Goal: Information Seeking & Learning: Learn about a topic

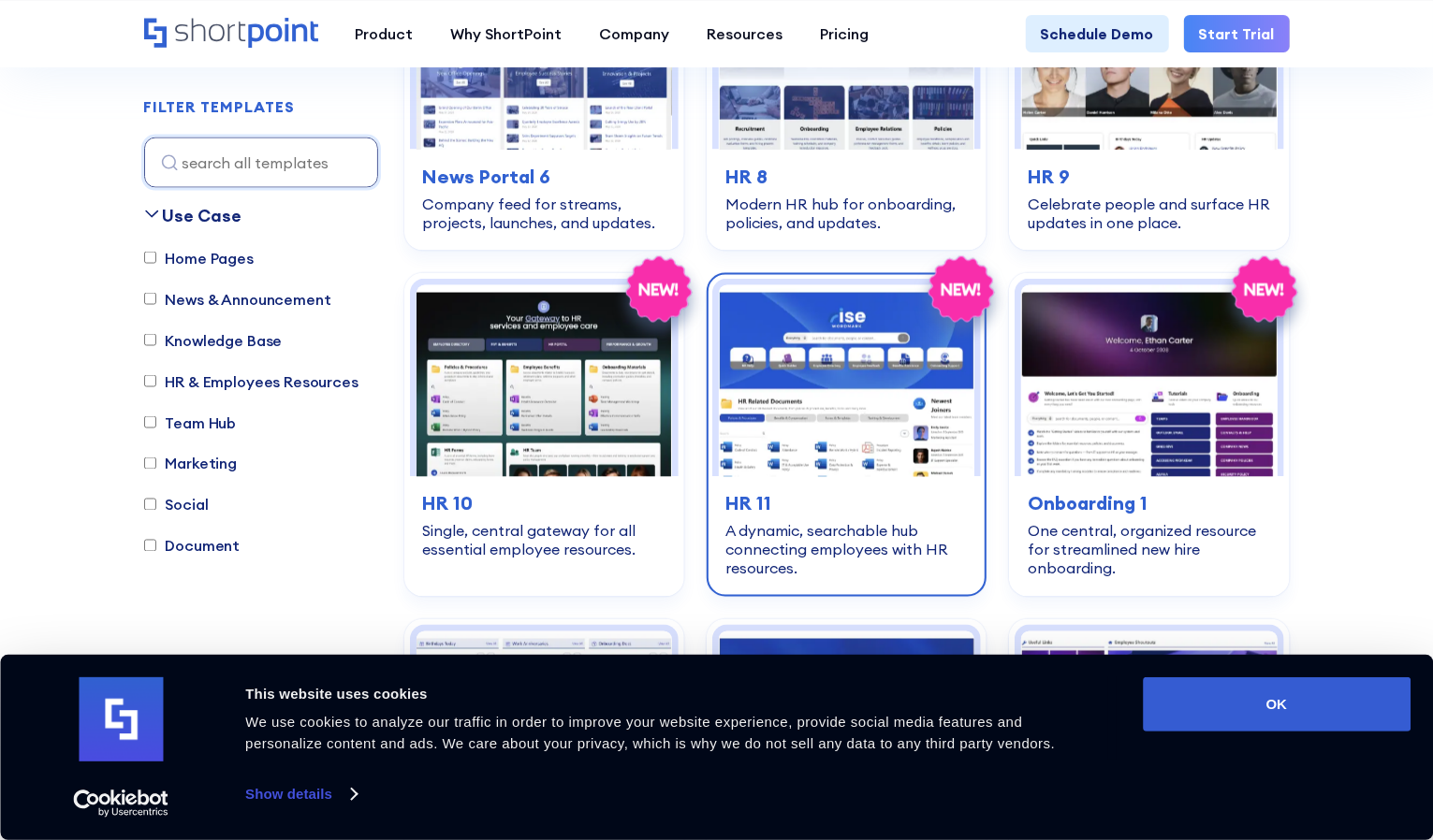
scroll to position [1591, 0]
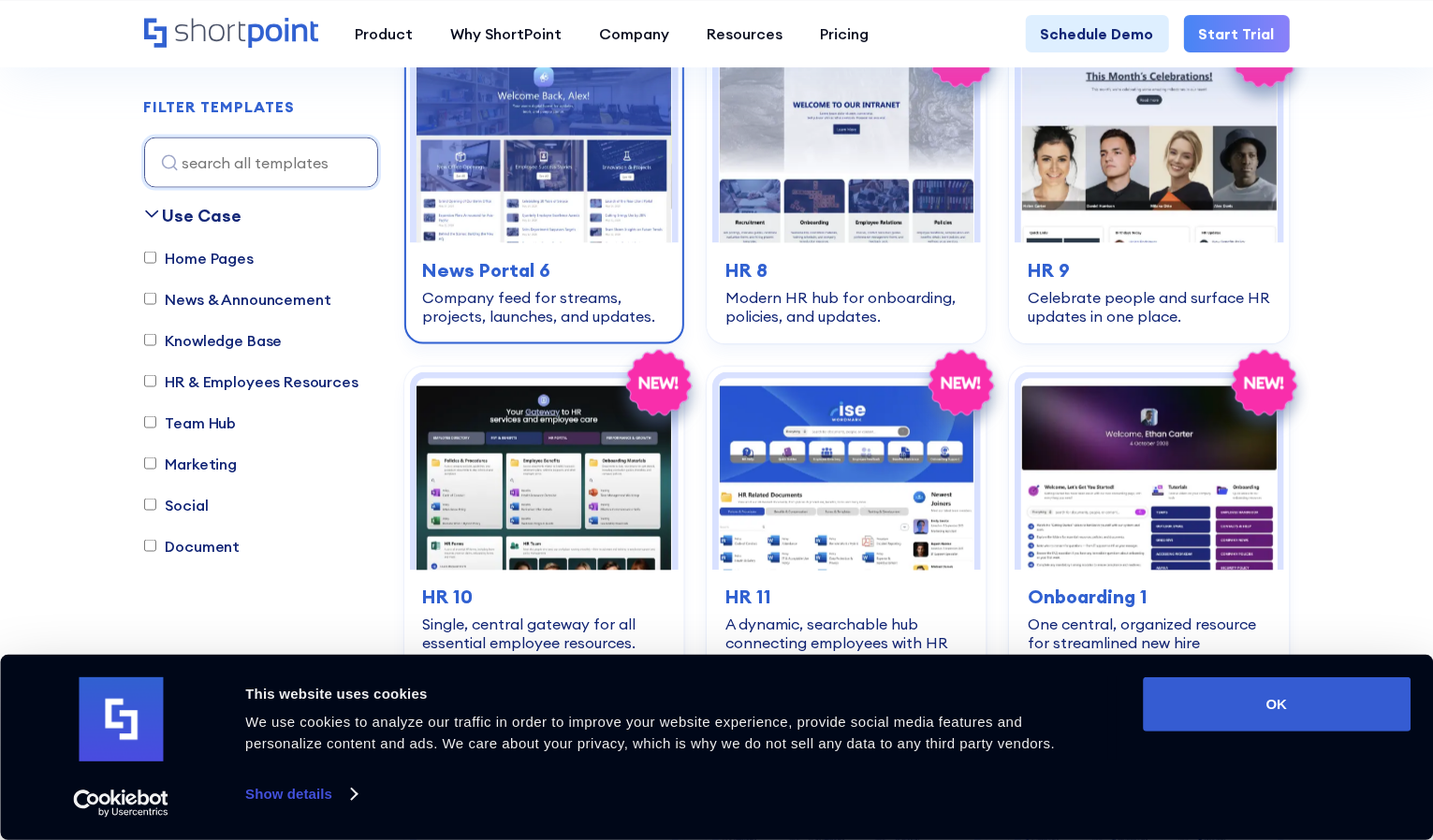
click at [568, 208] on img at bounding box center [544, 146] width 256 height 191
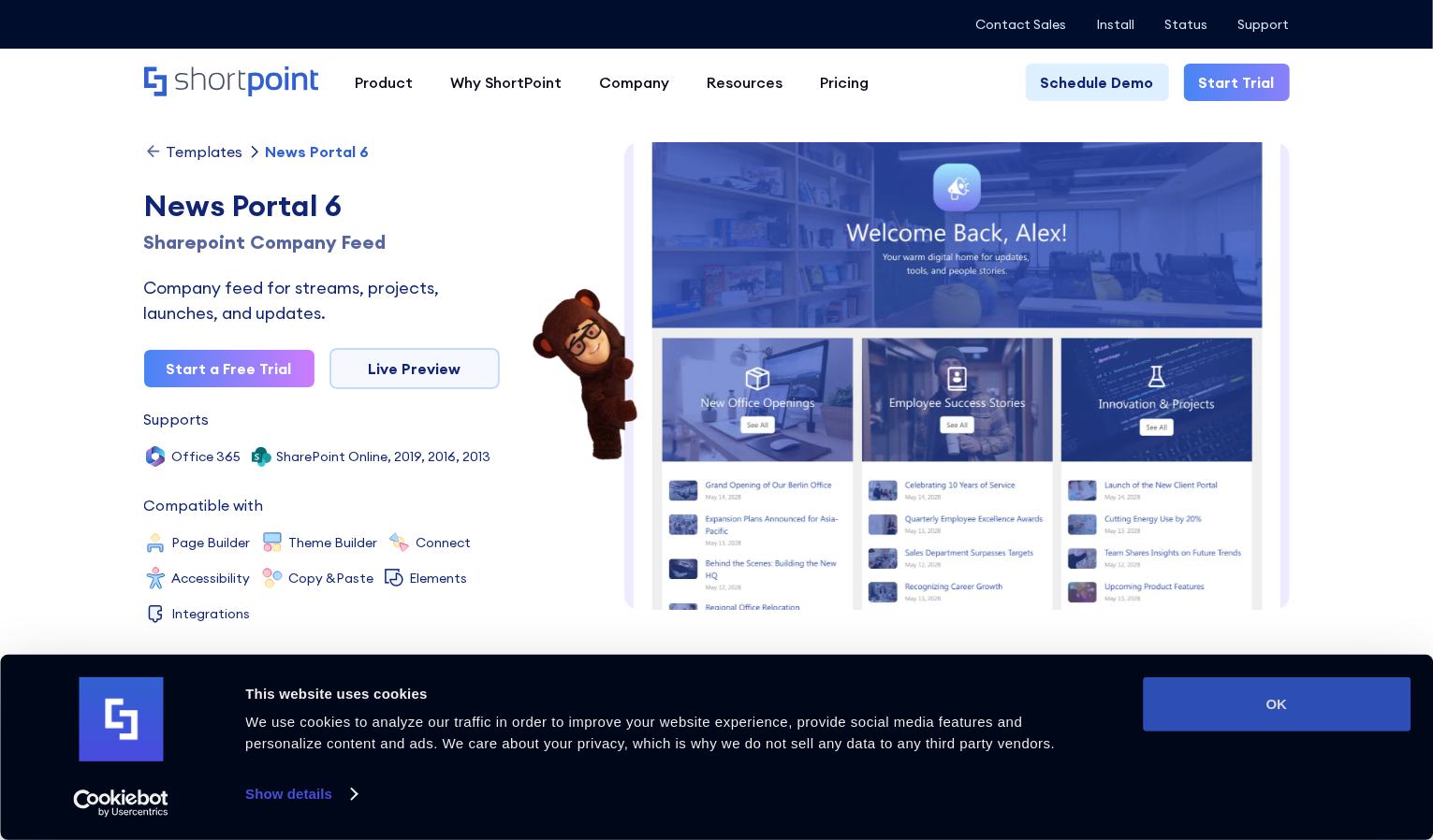
scroll to position [9, 0]
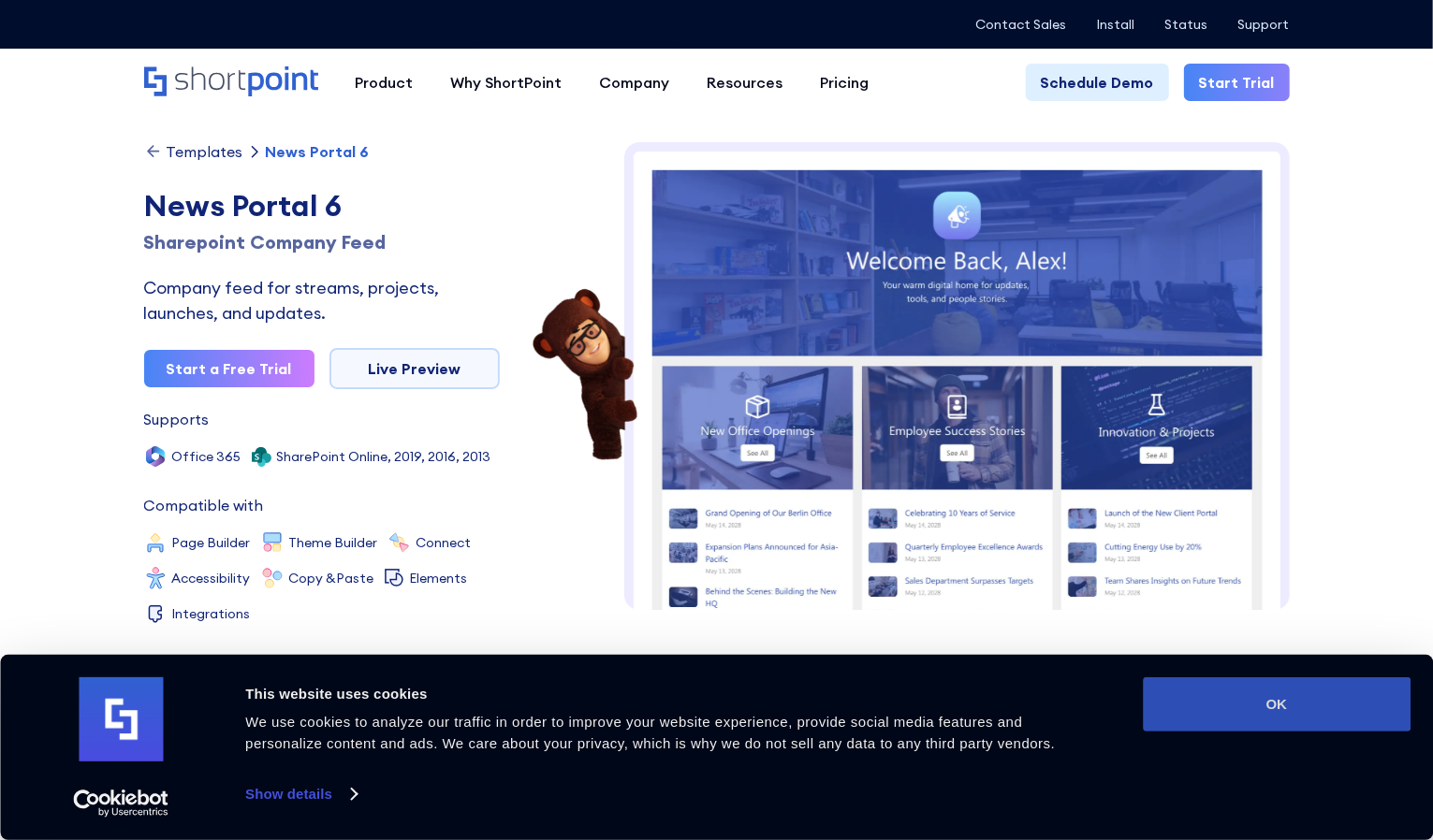
click at [1216, 705] on button "OK" at bounding box center [1276, 704] width 268 height 55
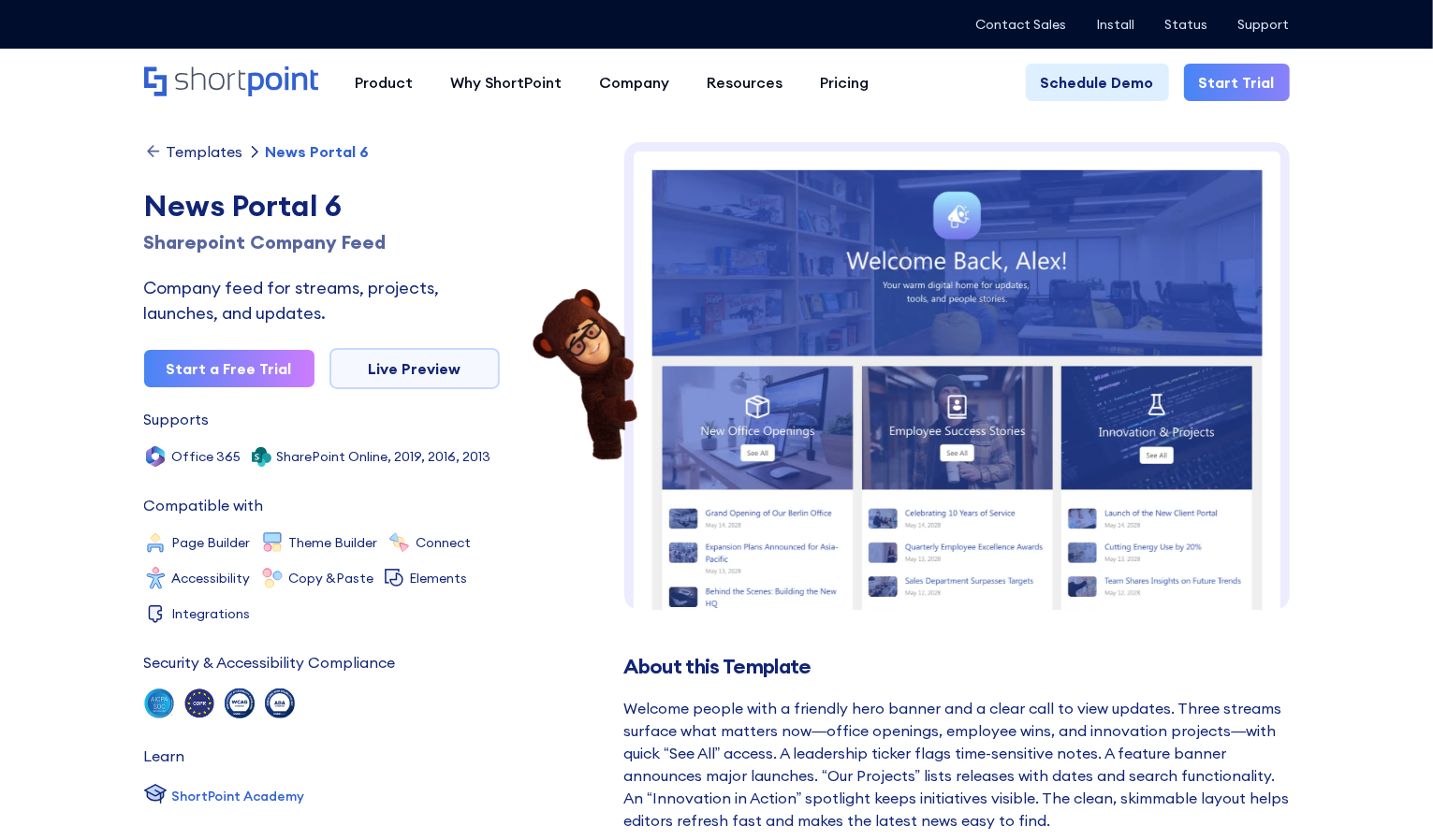
scroll to position [0, 0]
click at [1005, 424] on img at bounding box center [956, 656] width 665 height 1028
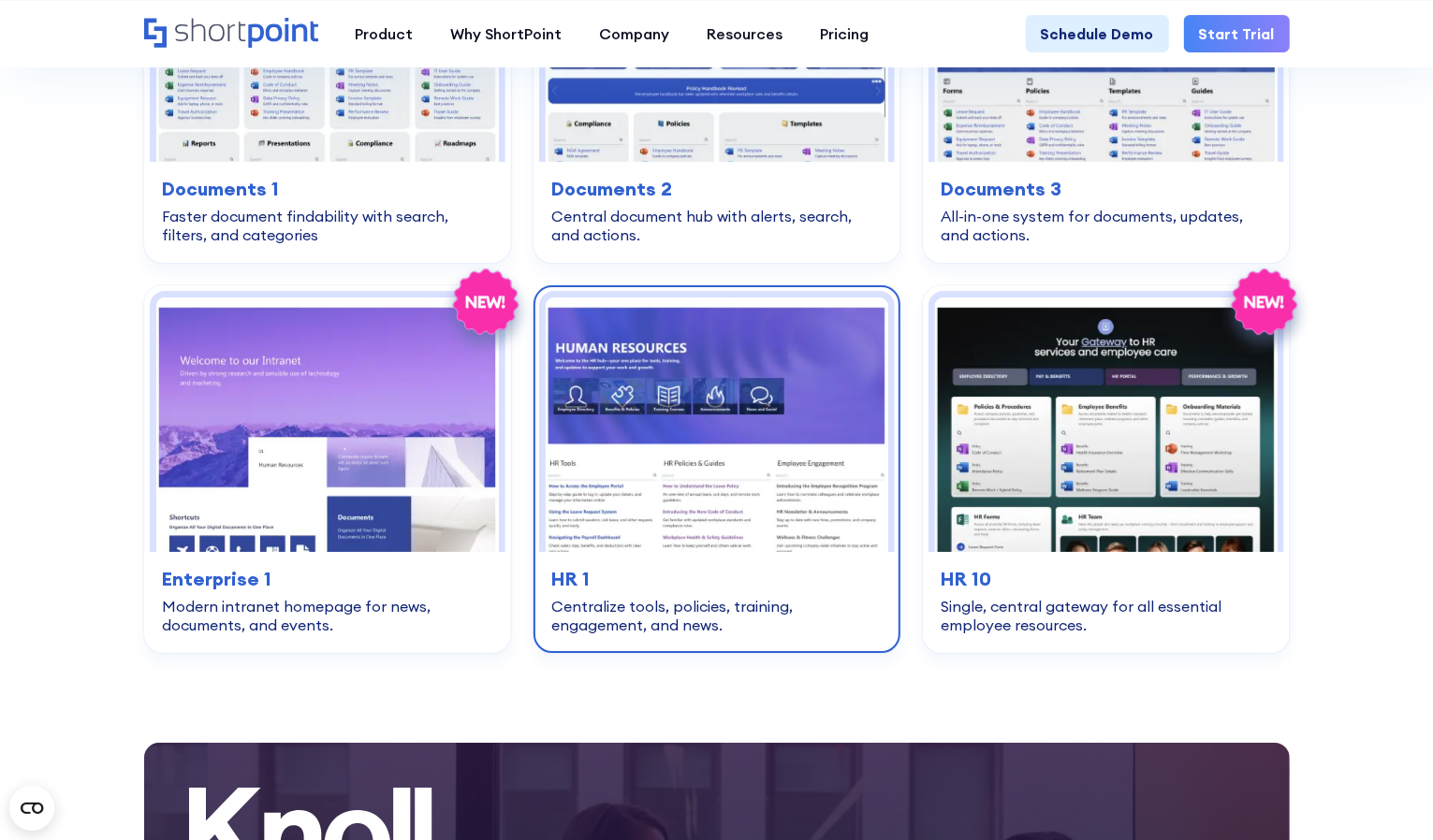
scroll to position [3651, 0]
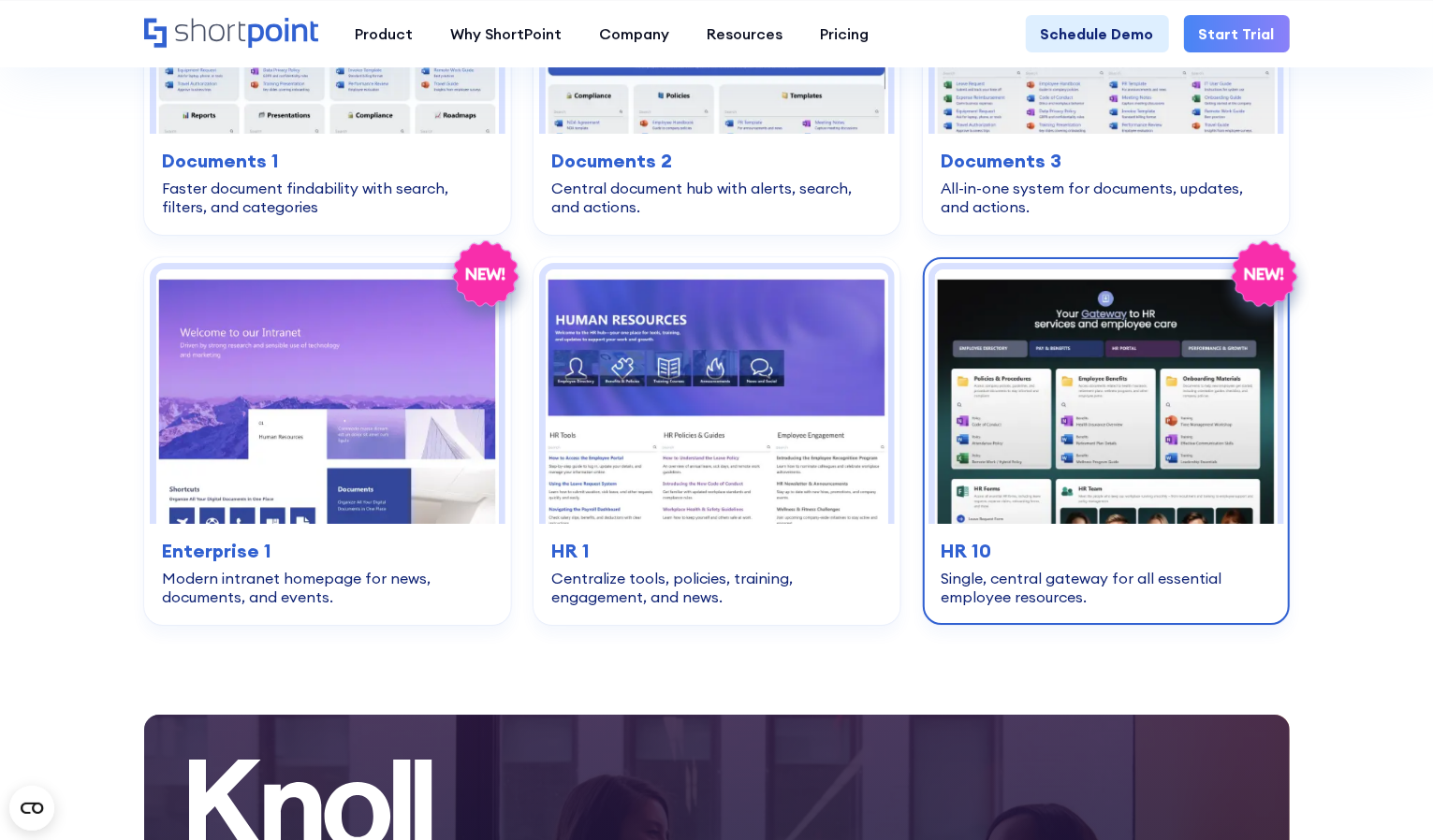
click at [985, 556] on h3 "HR 10" at bounding box center [1106, 551] width 329 height 28
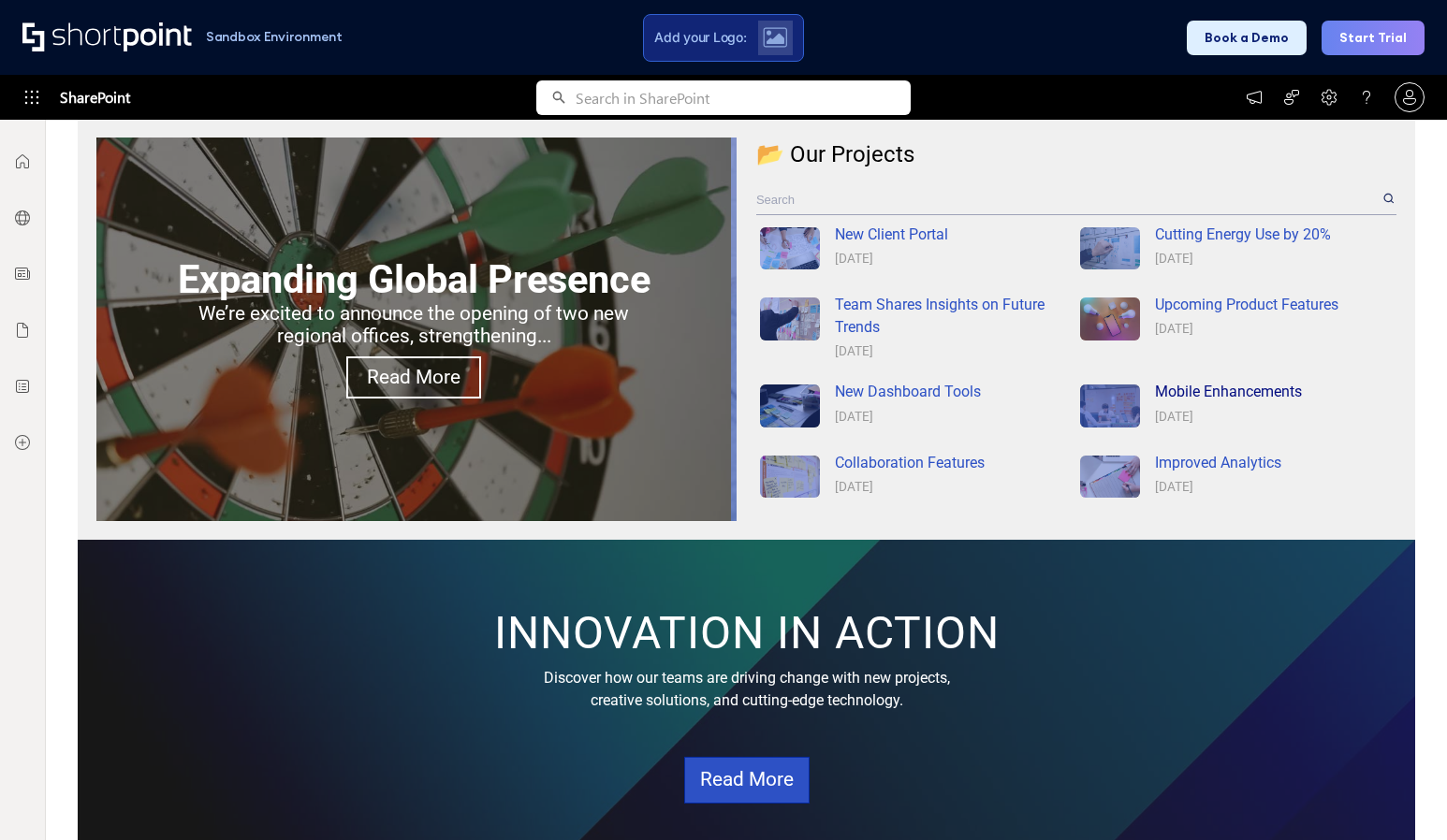
scroll to position [1242, 0]
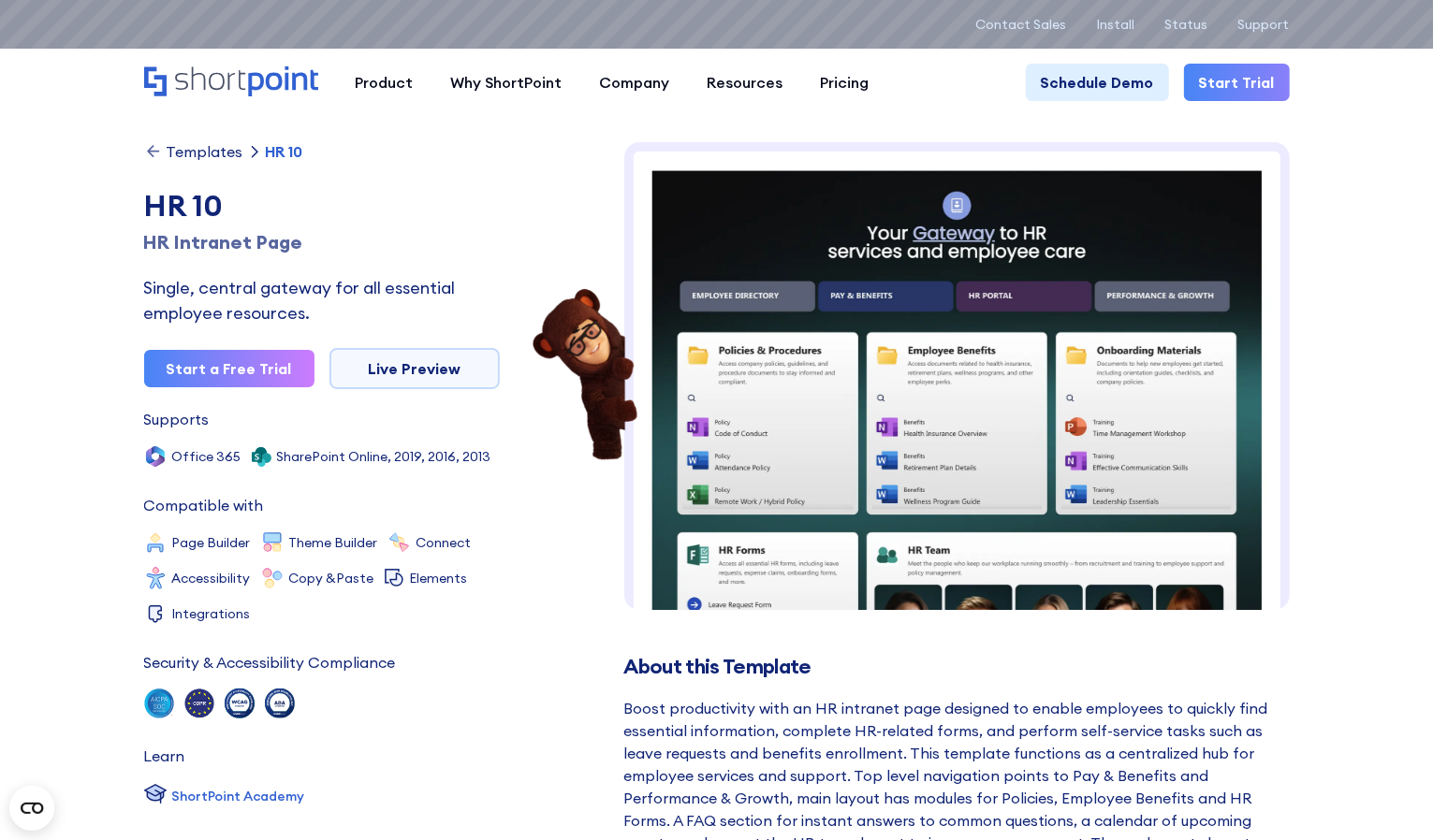
click at [1076, 354] on img at bounding box center [956, 568] width 665 height 853
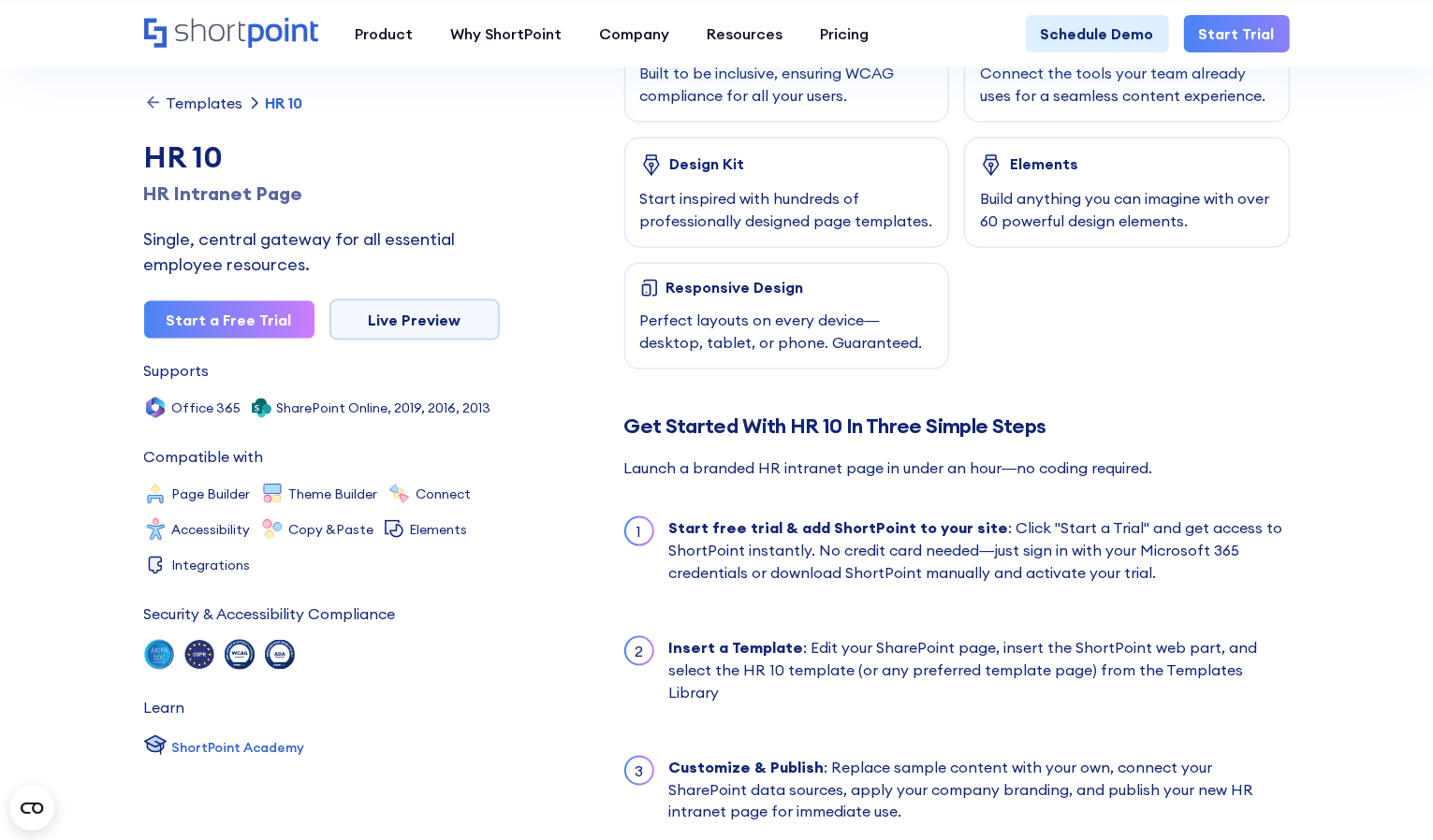
scroll to position [1310, 0]
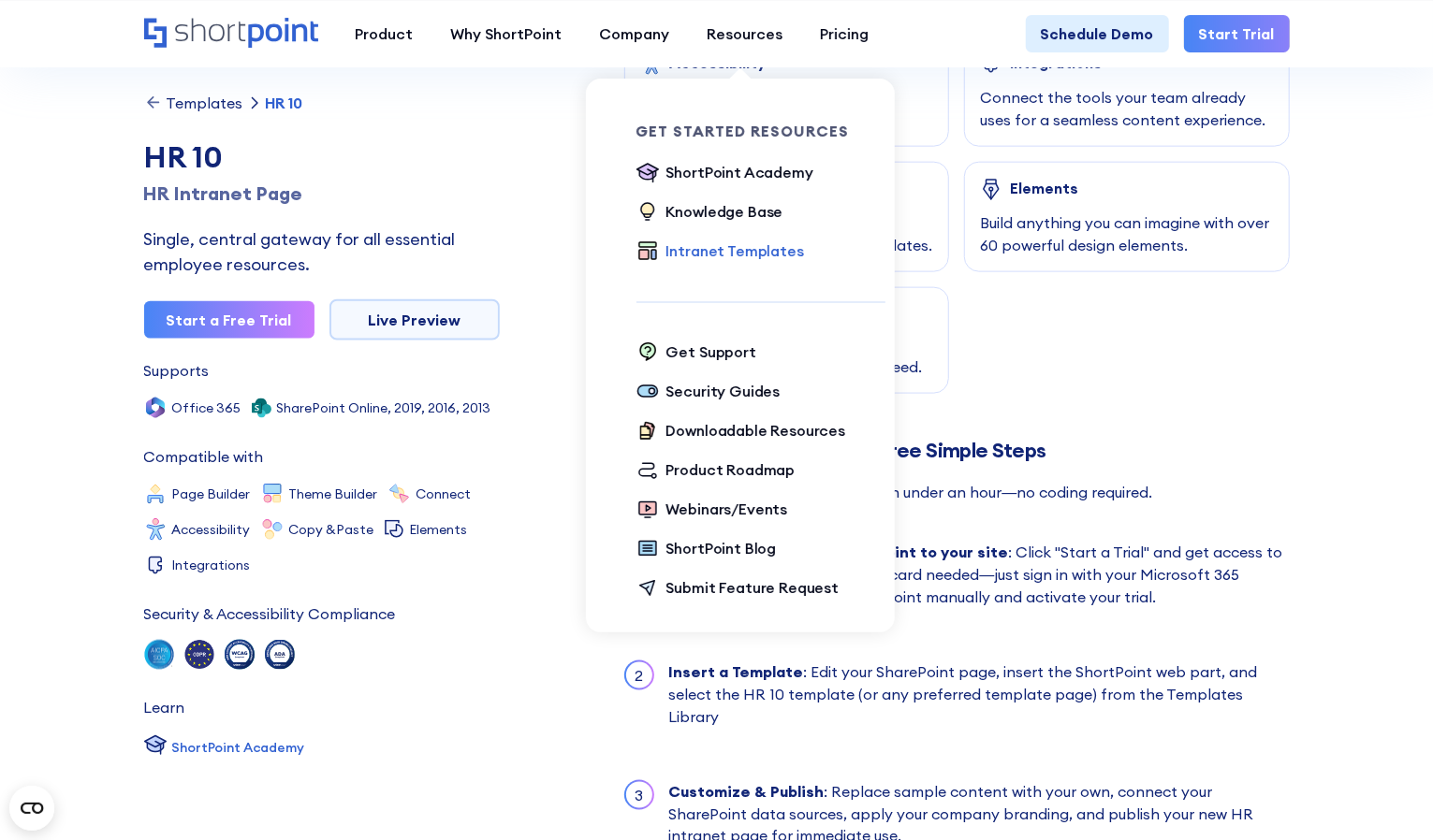
click at [759, 249] on div "Intranet Templates" at bounding box center [735, 251] width 138 height 23
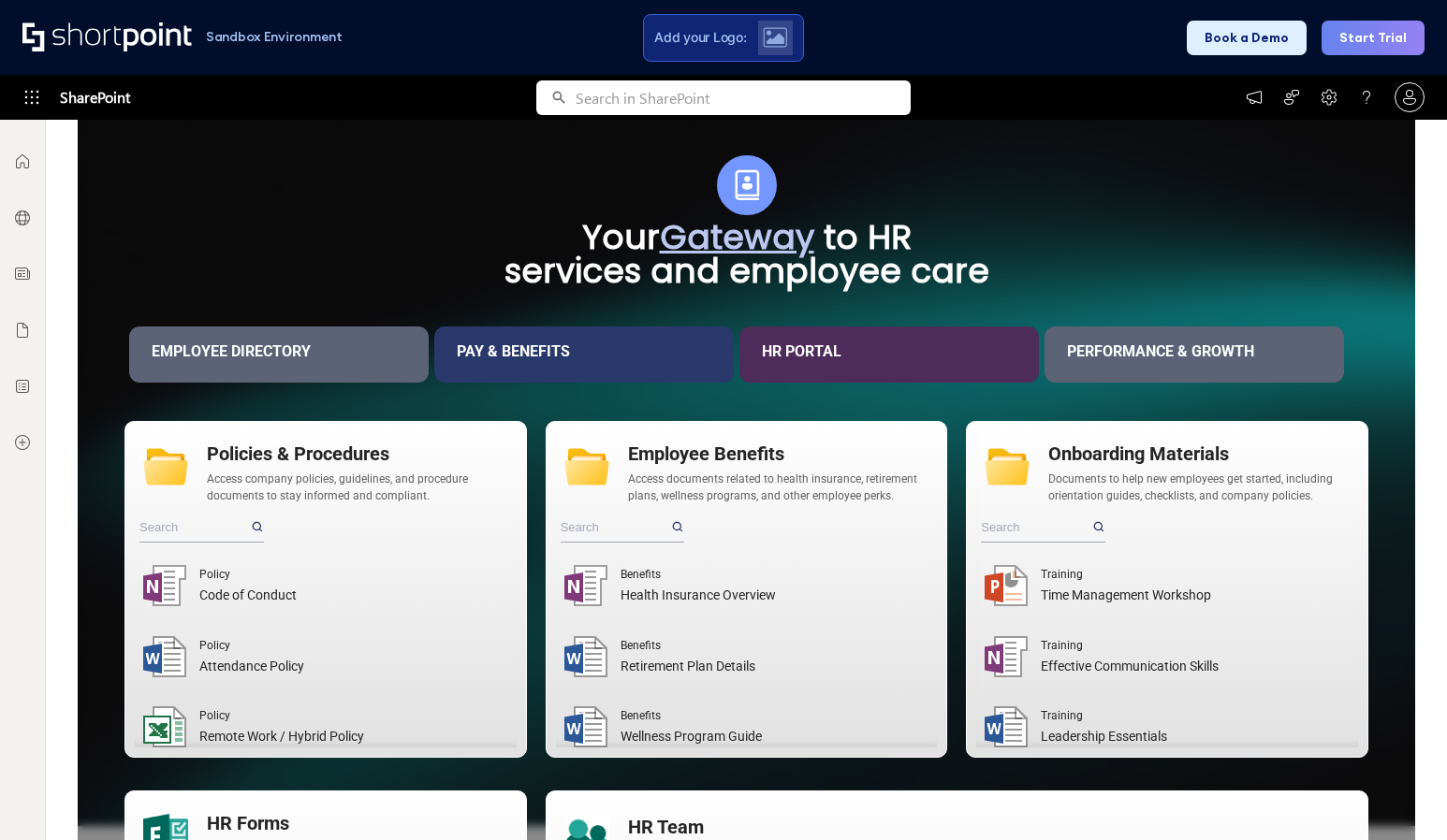
scroll to position [281, 0]
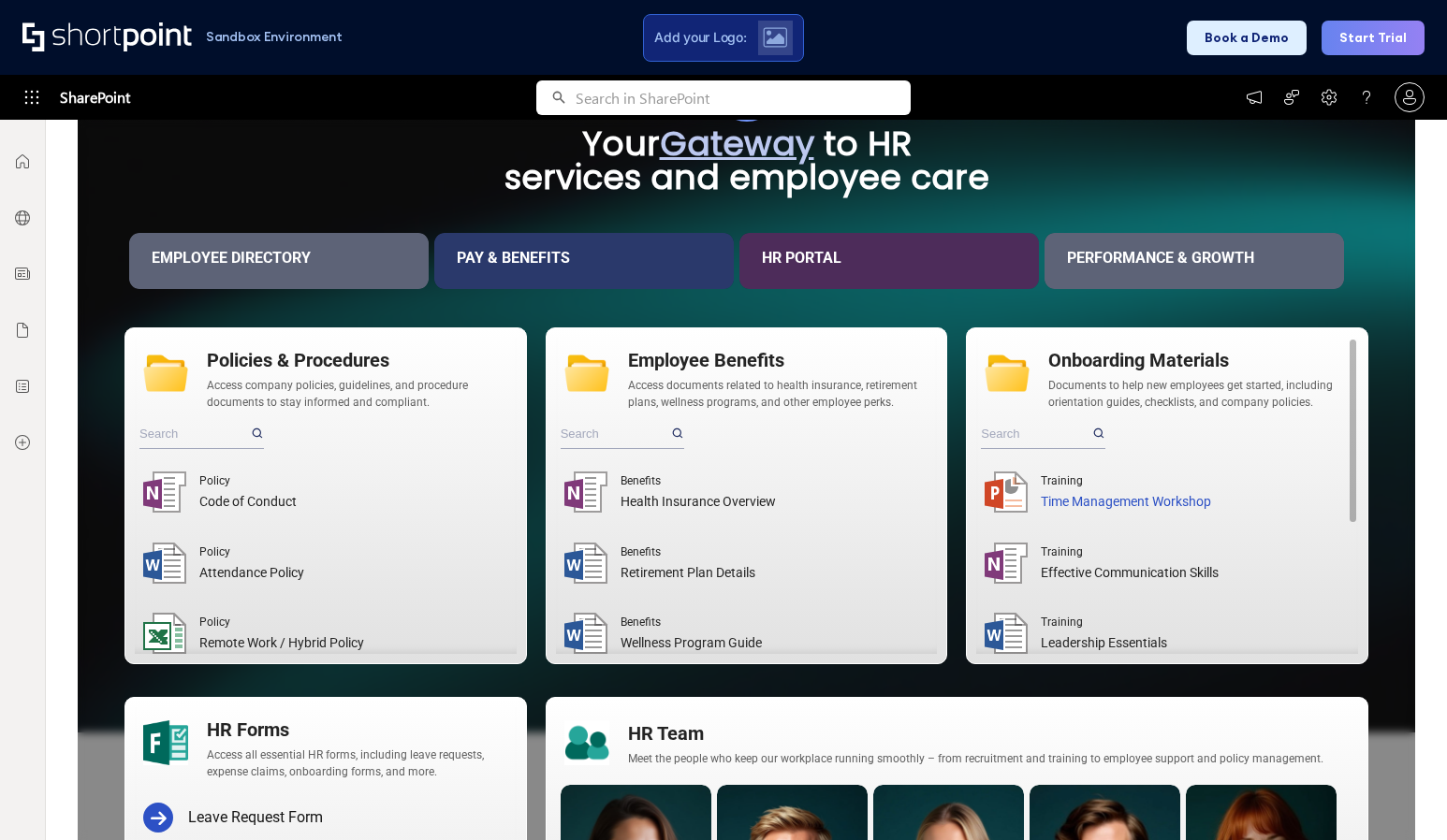
click at [1081, 500] on div "Time Management Workshop" at bounding box center [1194, 502] width 308 height 20
click at [1146, 504] on div "Time Management Workshop" at bounding box center [1194, 502] width 308 height 20
click at [1004, 491] on icon at bounding box center [1011, 486] width 15 height 15
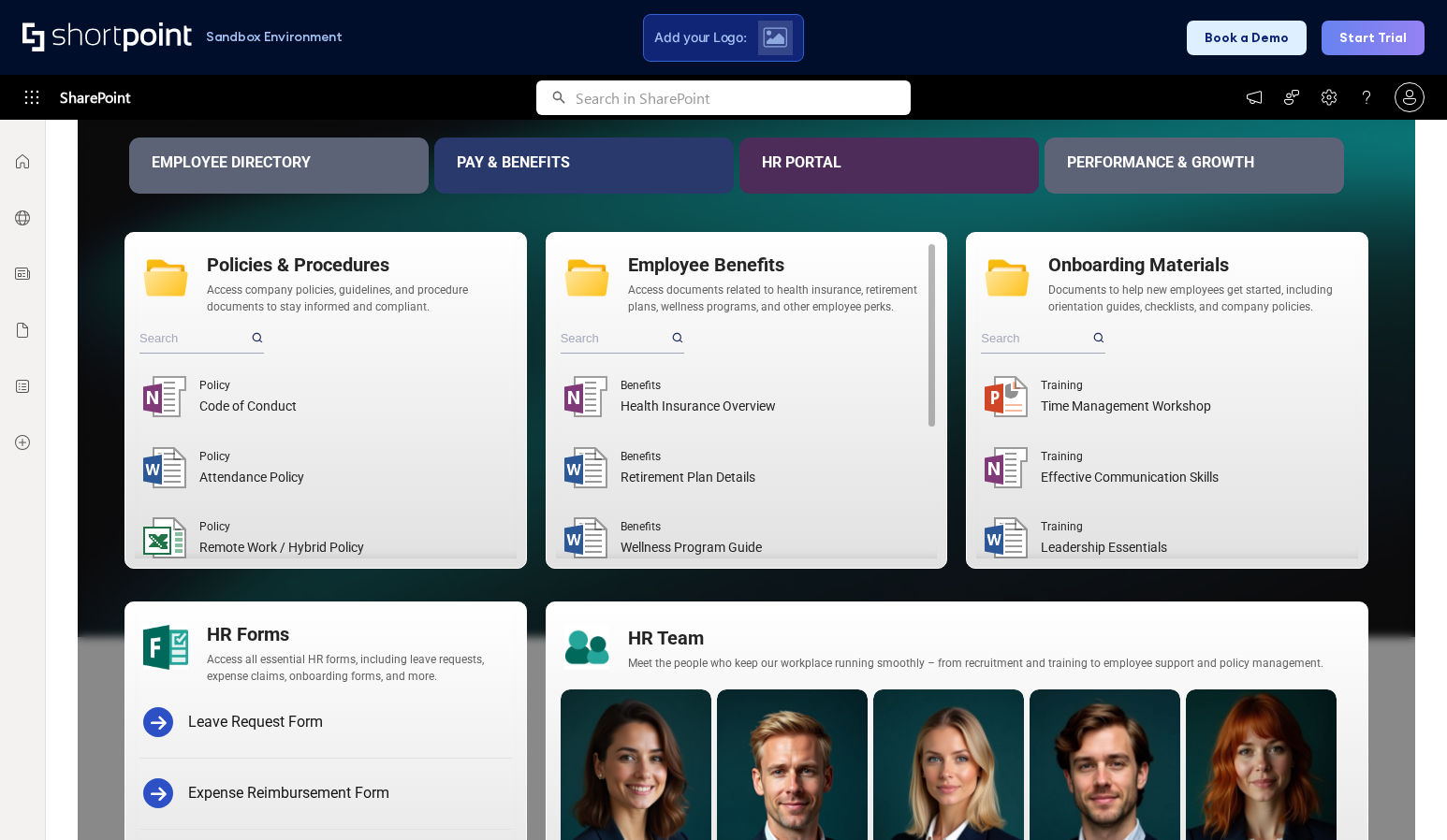
scroll to position [375, 0]
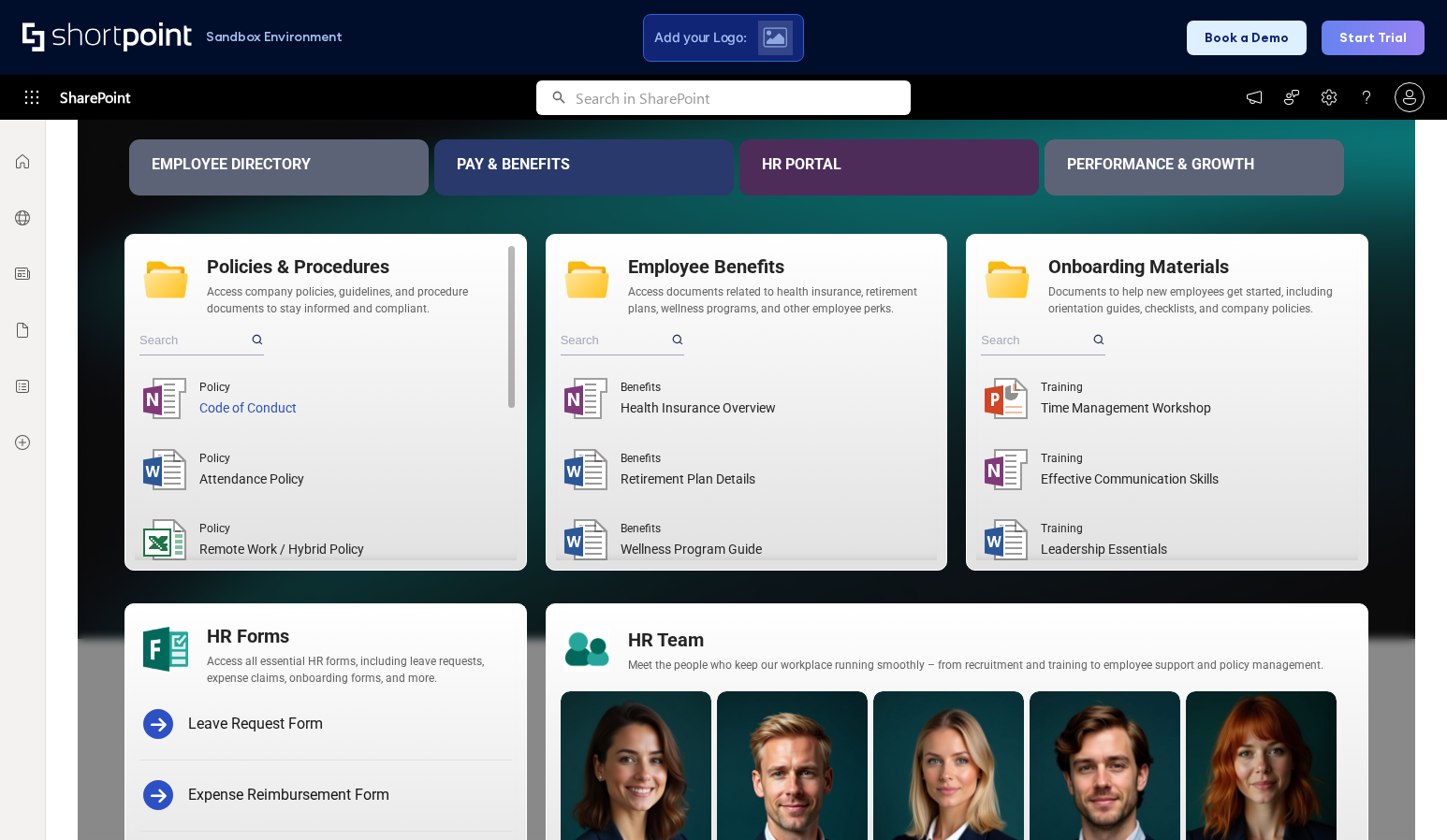
click at [273, 410] on div "Code of Conduct" at bounding box center [353, 409] width 308 height 20
click at [240, 343] on input "text" at bounding box center [194, 339] width 109 height 29
type input "S"
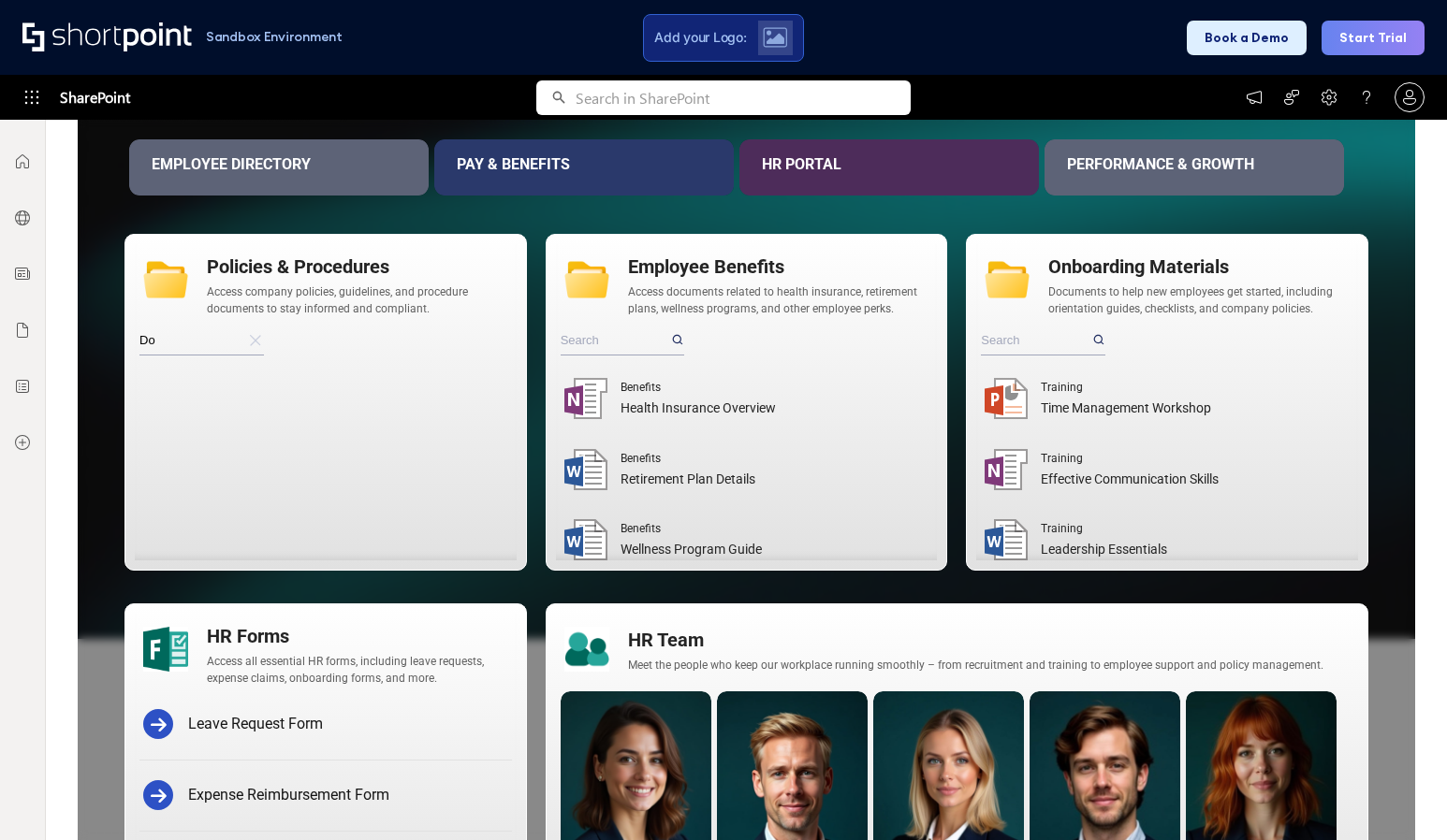
type input "D"
type input "safety"
click at [197, 395] on div ".sp-dxst0{opacity:.4;fill:#231f20}.sp-dxst1{fill:#fff}.sp-dxst2{fill:#999}.sp-d…" at bounding box center [171, 399] width 57 height 51
click at [210, 407] on div "Health & Safety Guidelines" at bounding box center [353, 409] width 308 height 20
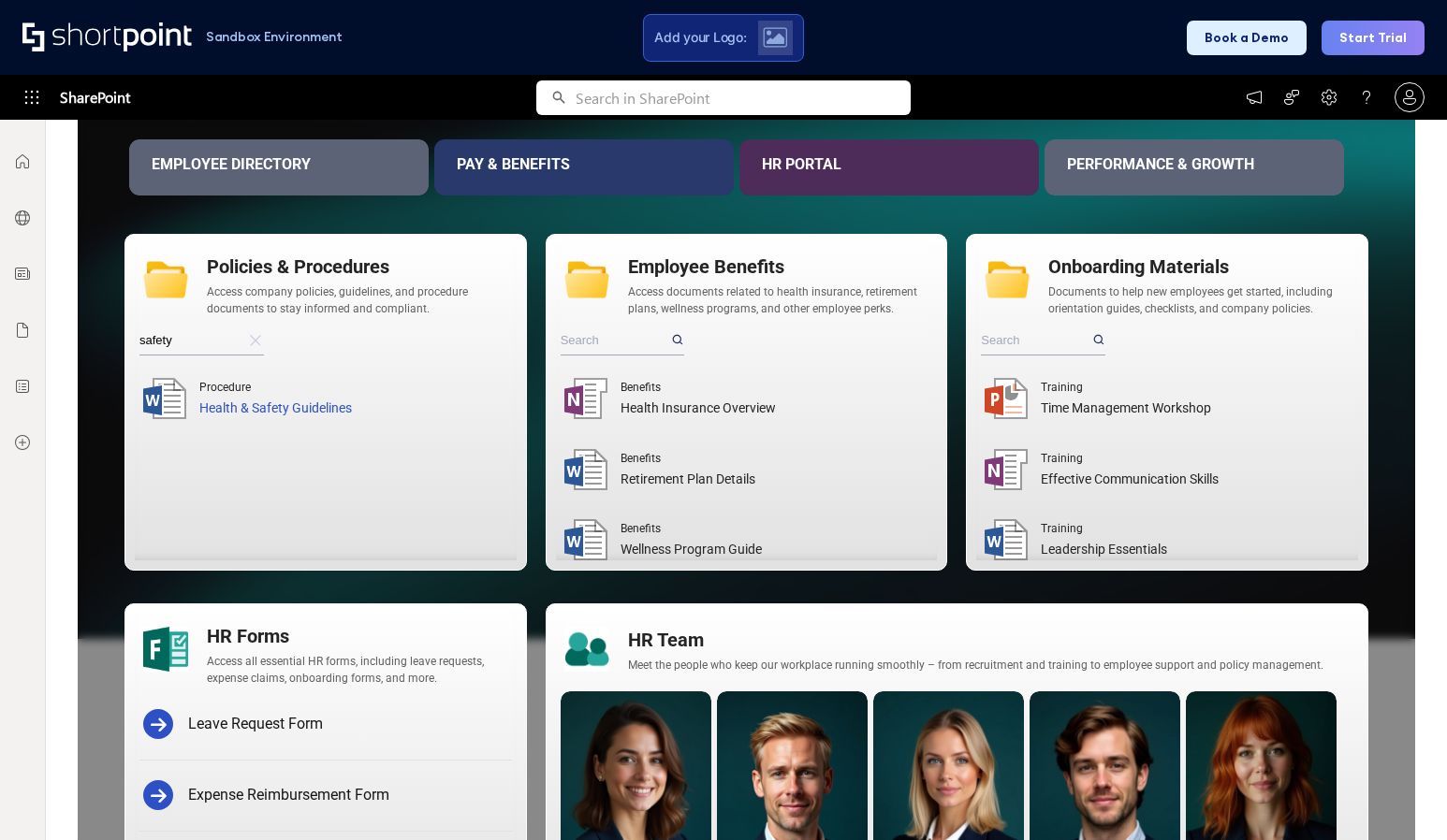
click at [272, 414] on div "Health & Safety Guidelines" at bounding box center [353, 409] width 308 height 20
drag, startPoint x: 272, startPoint y: 414, endPoint x: 225, endPoint y: 403, distance: 48.3
click at [225, 403] on div "Health & Safety Guidelines" at bounding box center [353, 409] width 308 height 20
click at [158, 399] on icon at bounding box center [152, 400] width 14 height 11
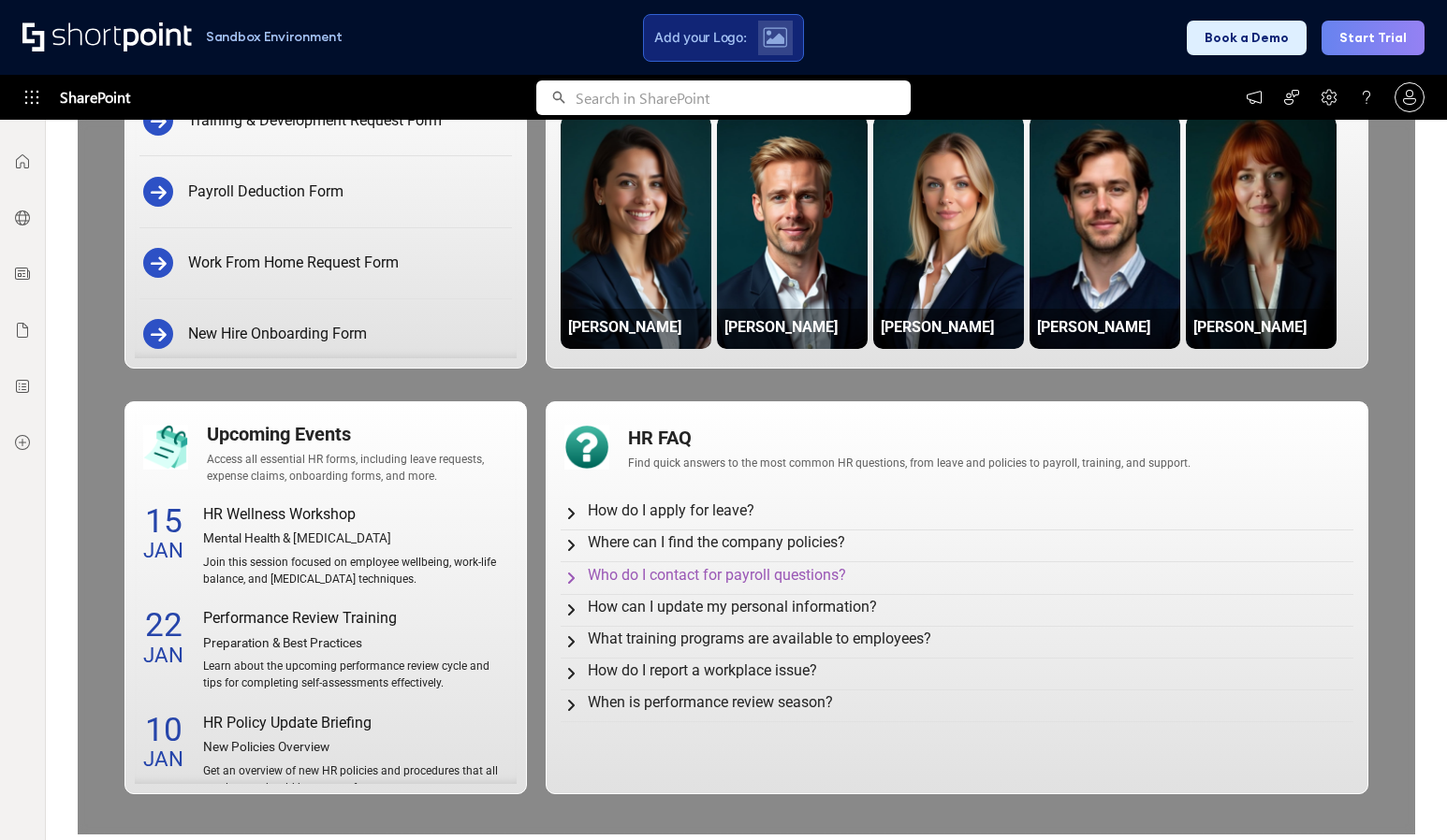
scroll to position [853, 0]
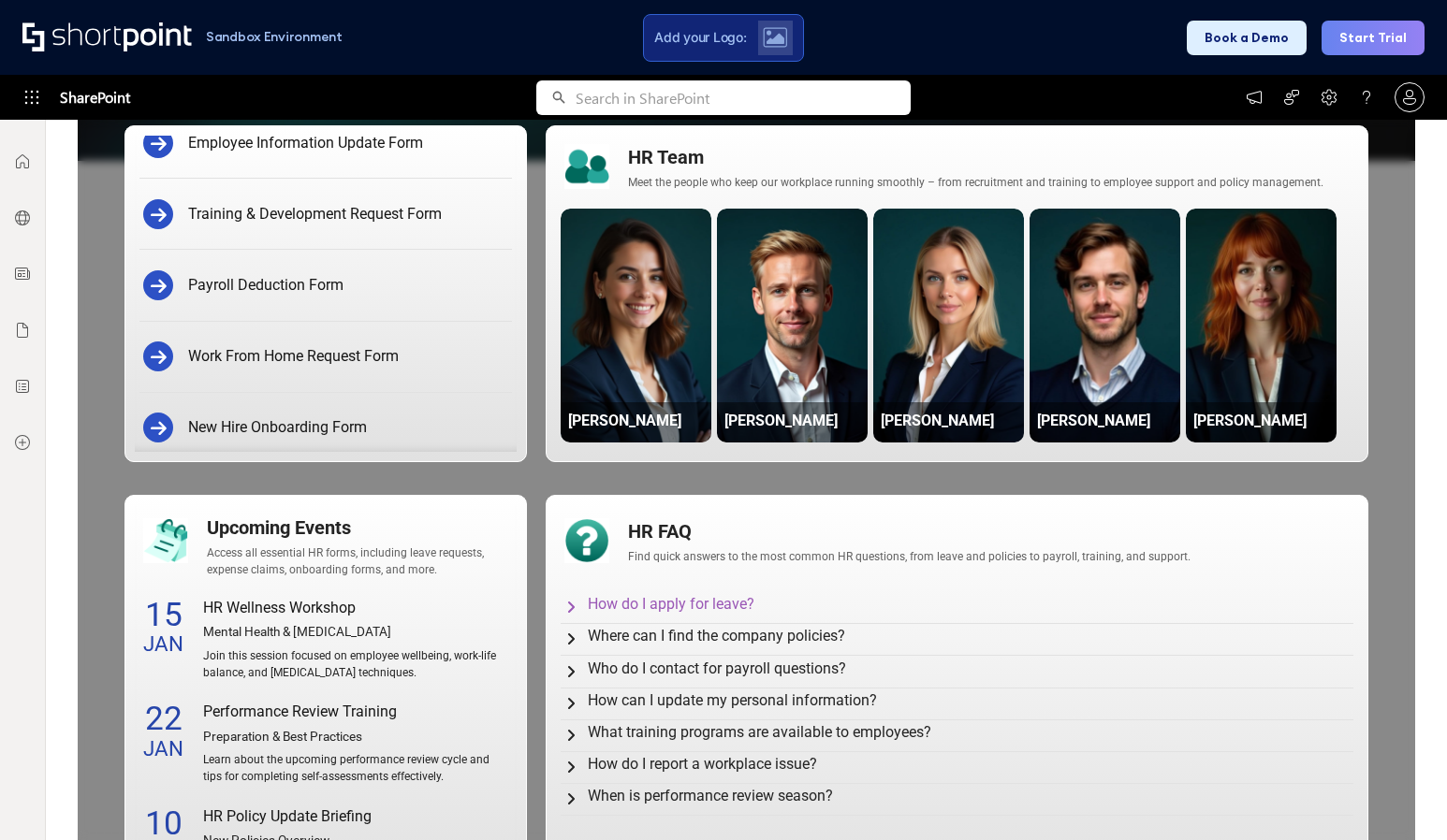
click at [570, 607] on icon at bounding box center [570, 606] width 15 height 15
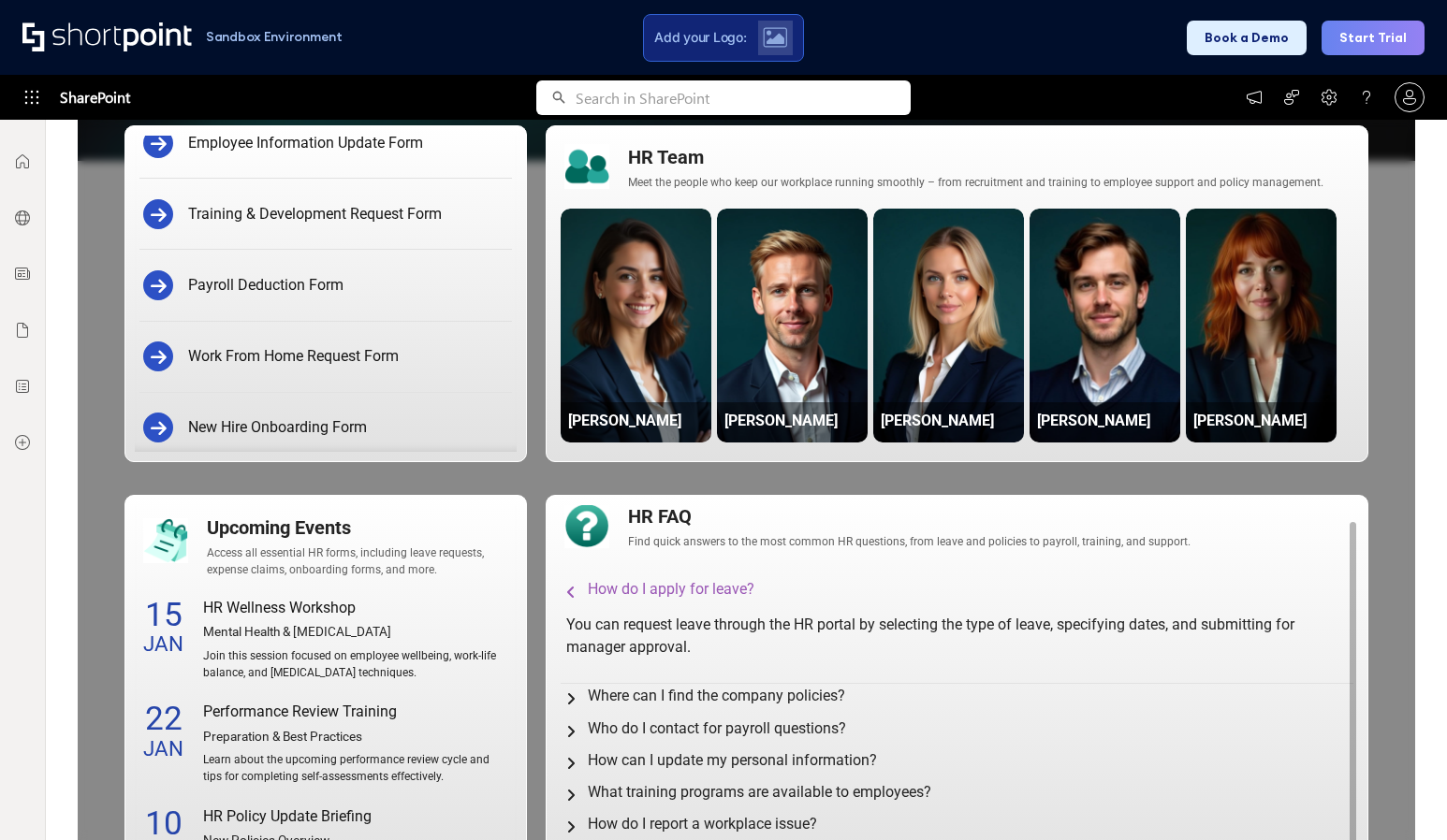
scroll to position [15, 0]
click at [566, 584] on icon at bounding box center [570, 591] width 15 height 15
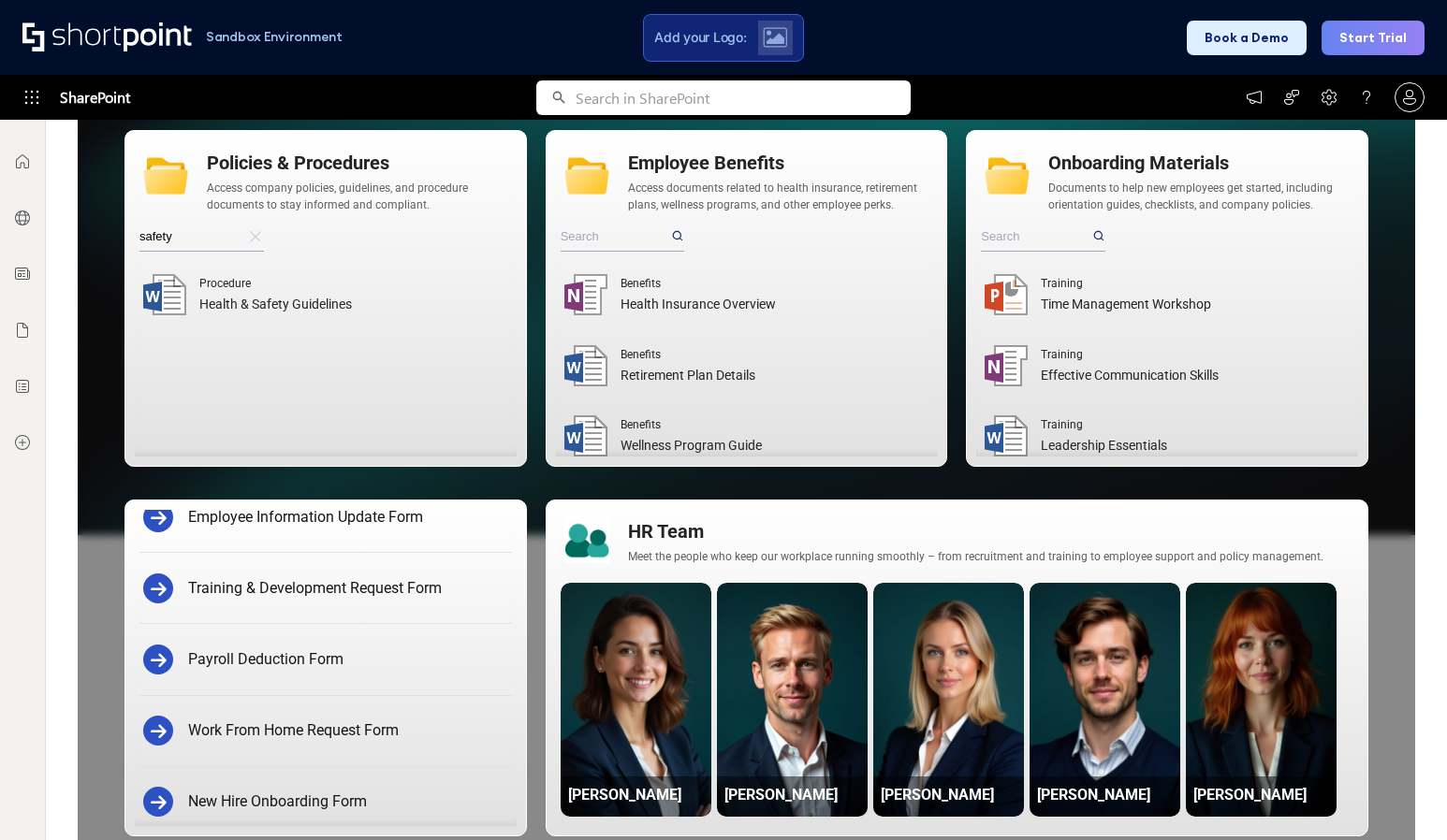
scroll to position [104, 0]
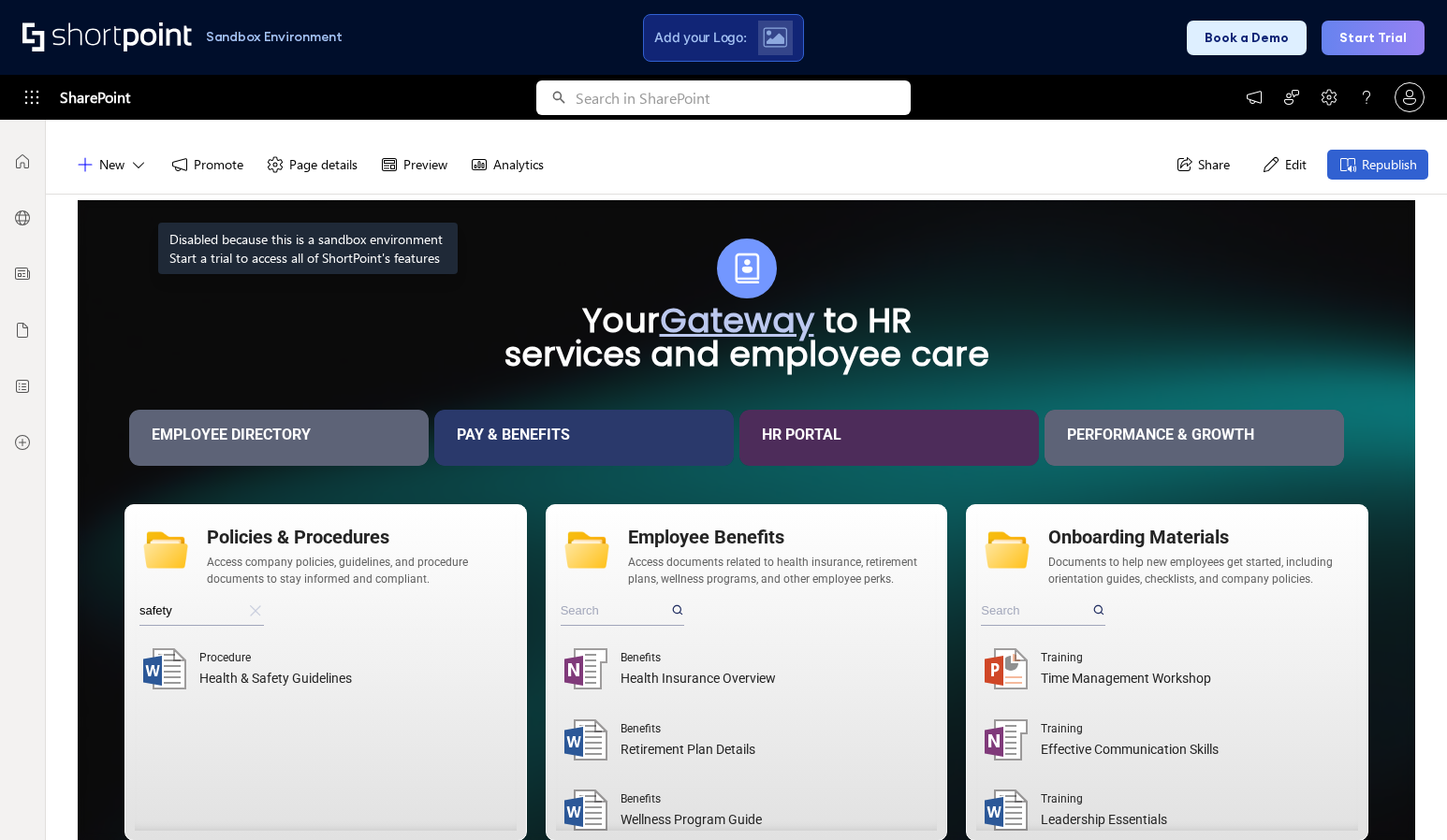
click at [307, 176] on button "Page details" at bounding box center [311, 165] width 114 height 30
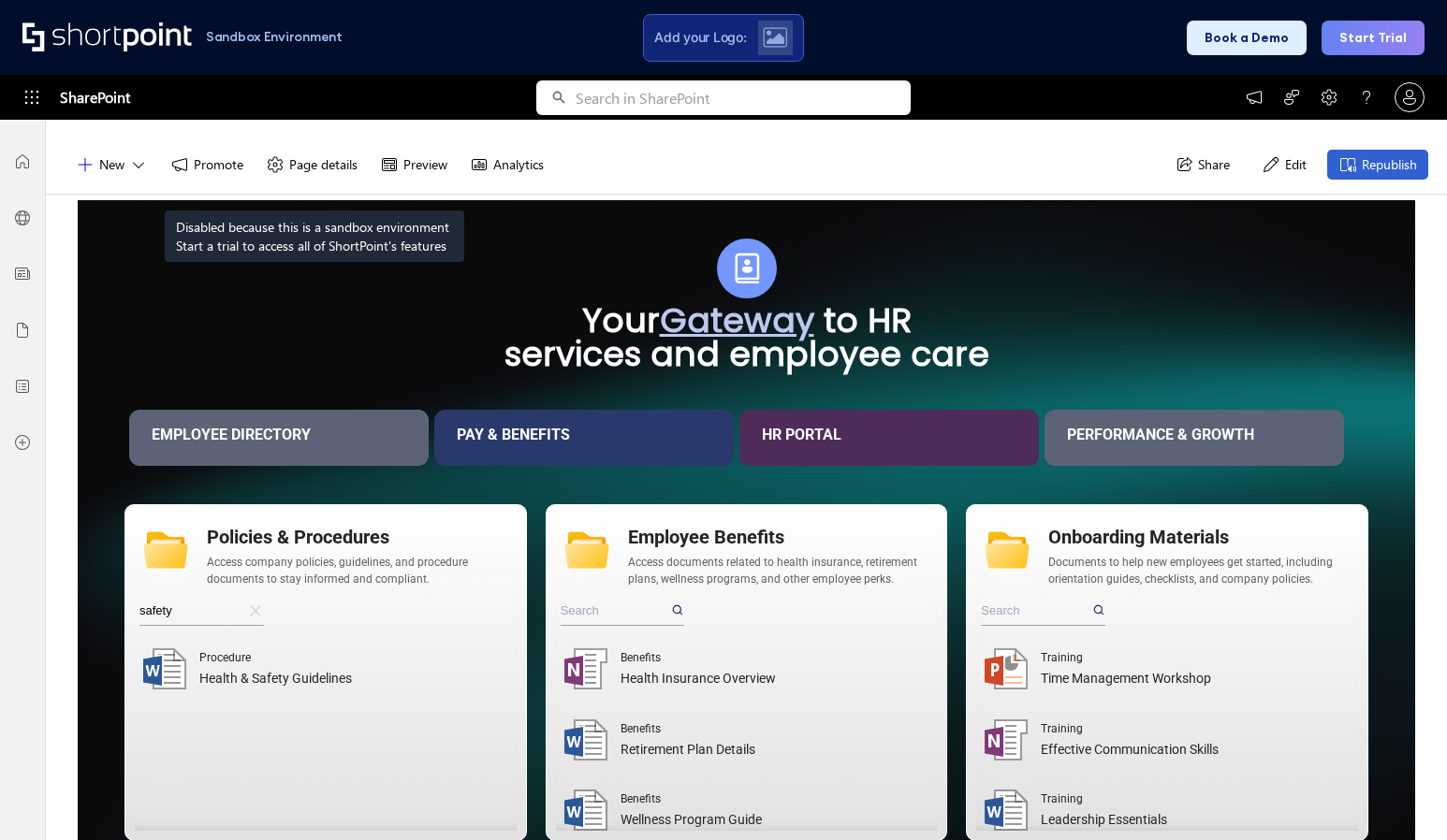
click at [314, 164] on button "Page details" at bounding box center [311, 165] width 114 height 30
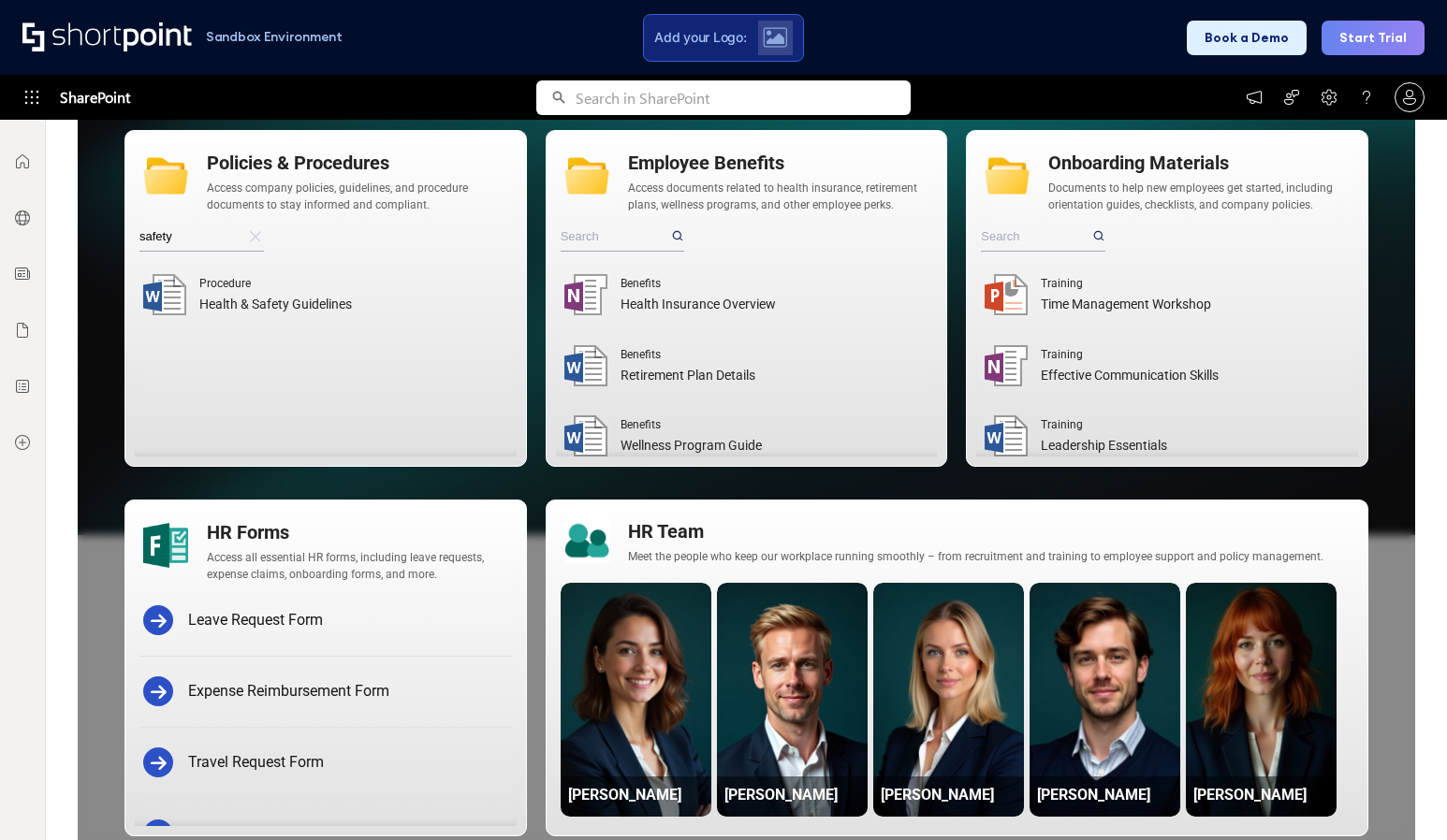
scroll to position [10, 0]
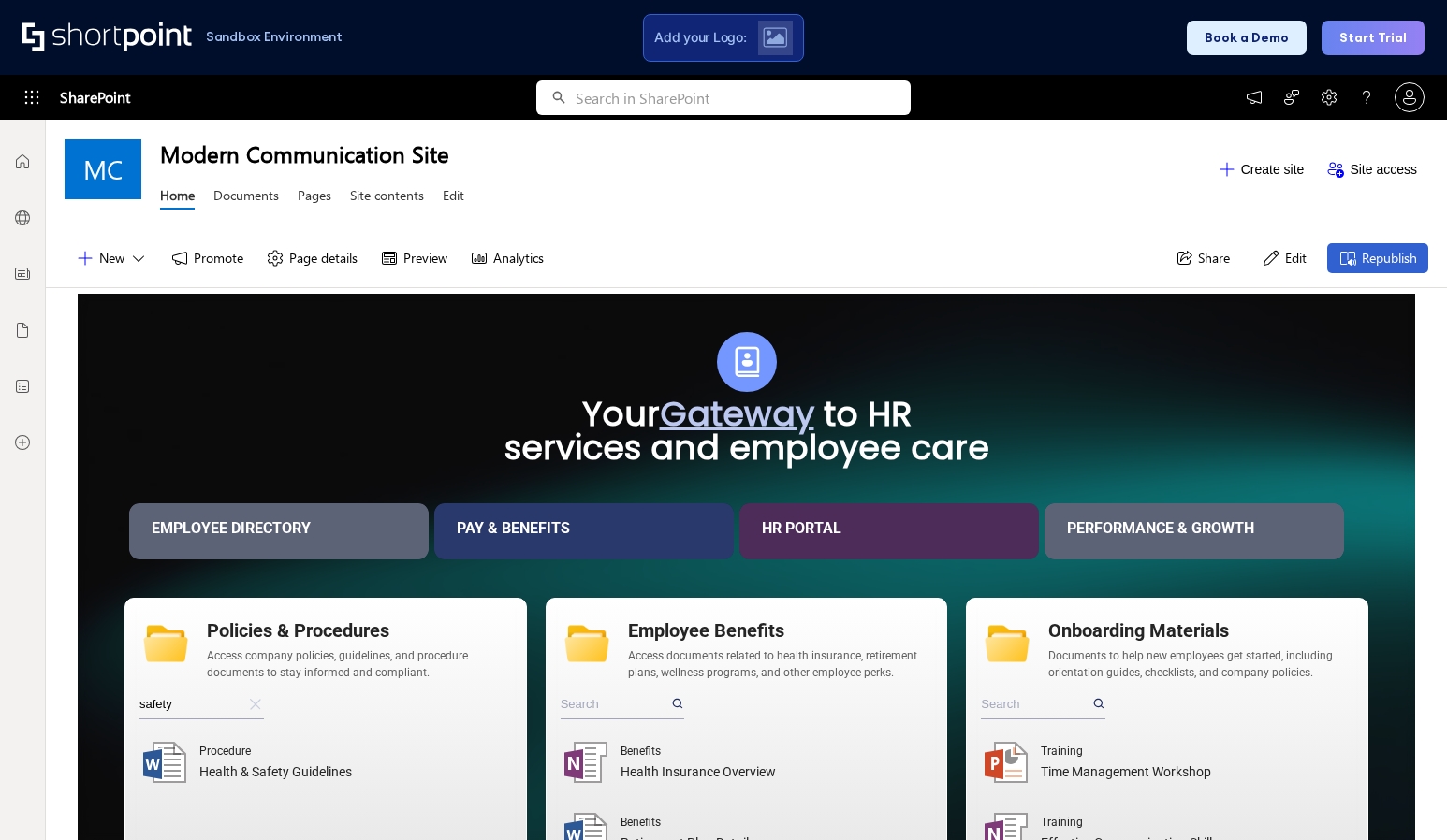
drag, startPoint x: 245, startPoint y: 199, endPoint x: 304, endPoint y: 192, distance: 59.4
click at [245, 199] on link "Documents" at bounding box center [246, 198] width 65 height 24
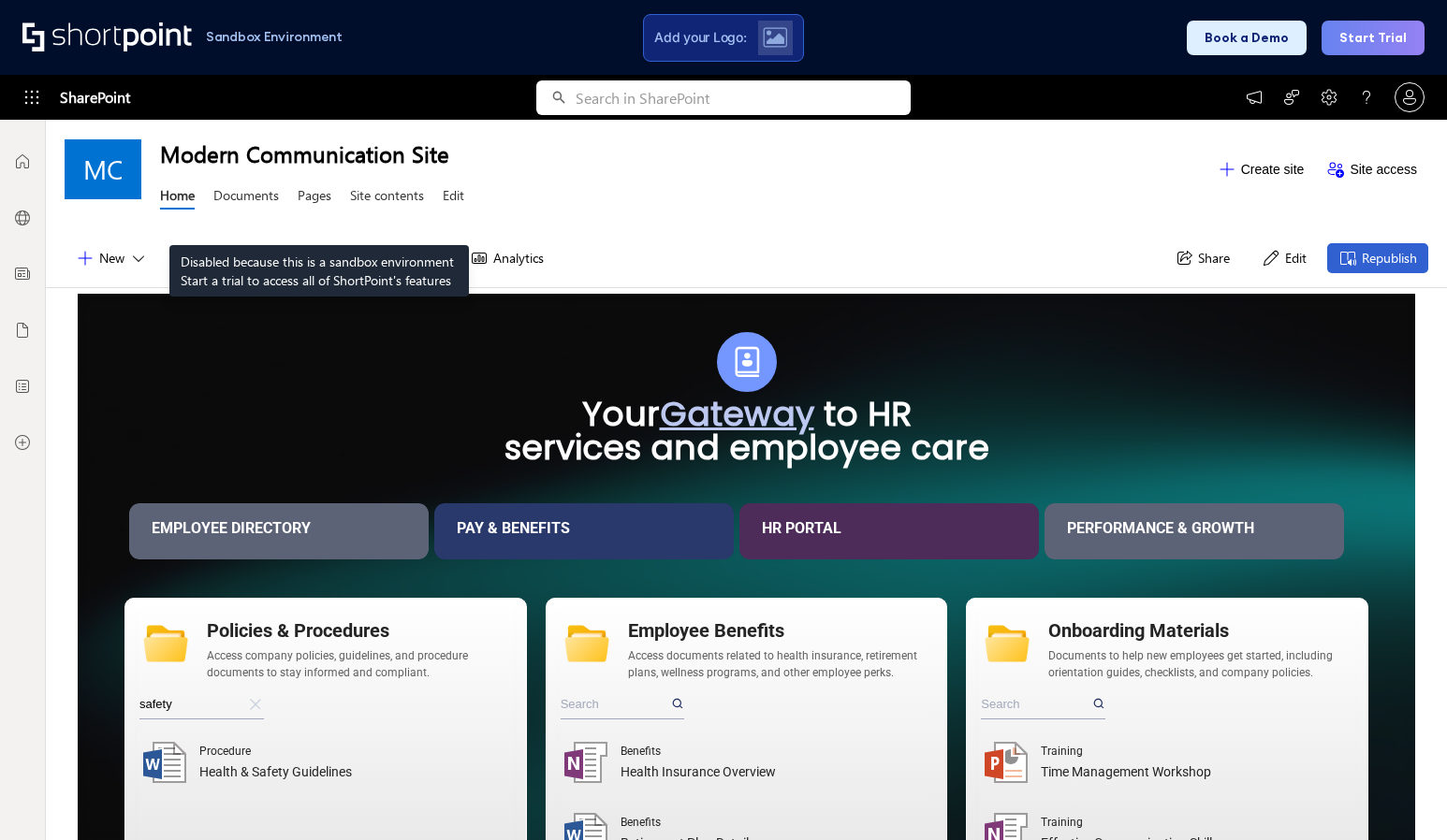
click at [319, 198] on link "Pages" at bounding box center [314, 198] width 34 height 24
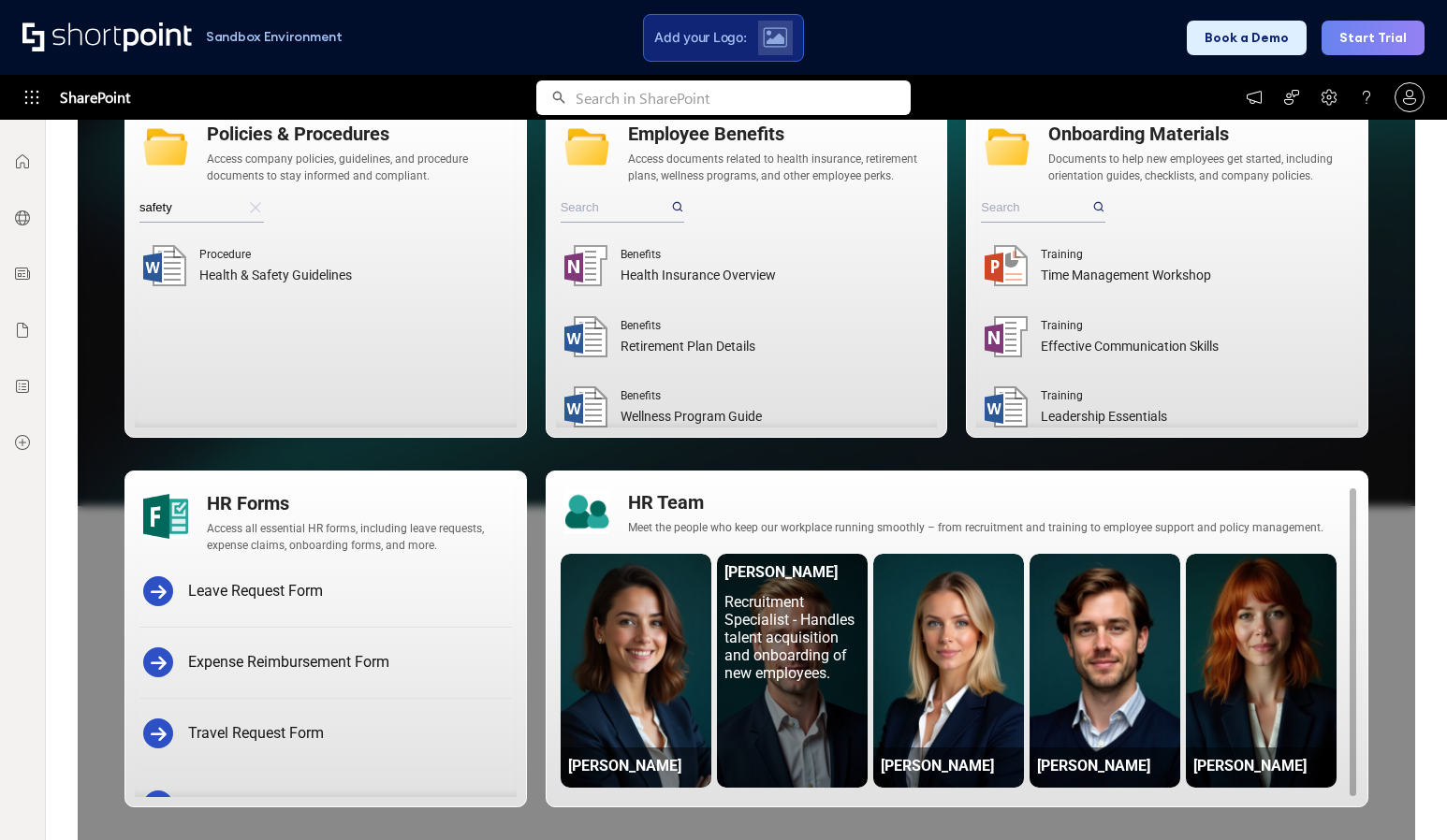
scroll to position [665, 0]
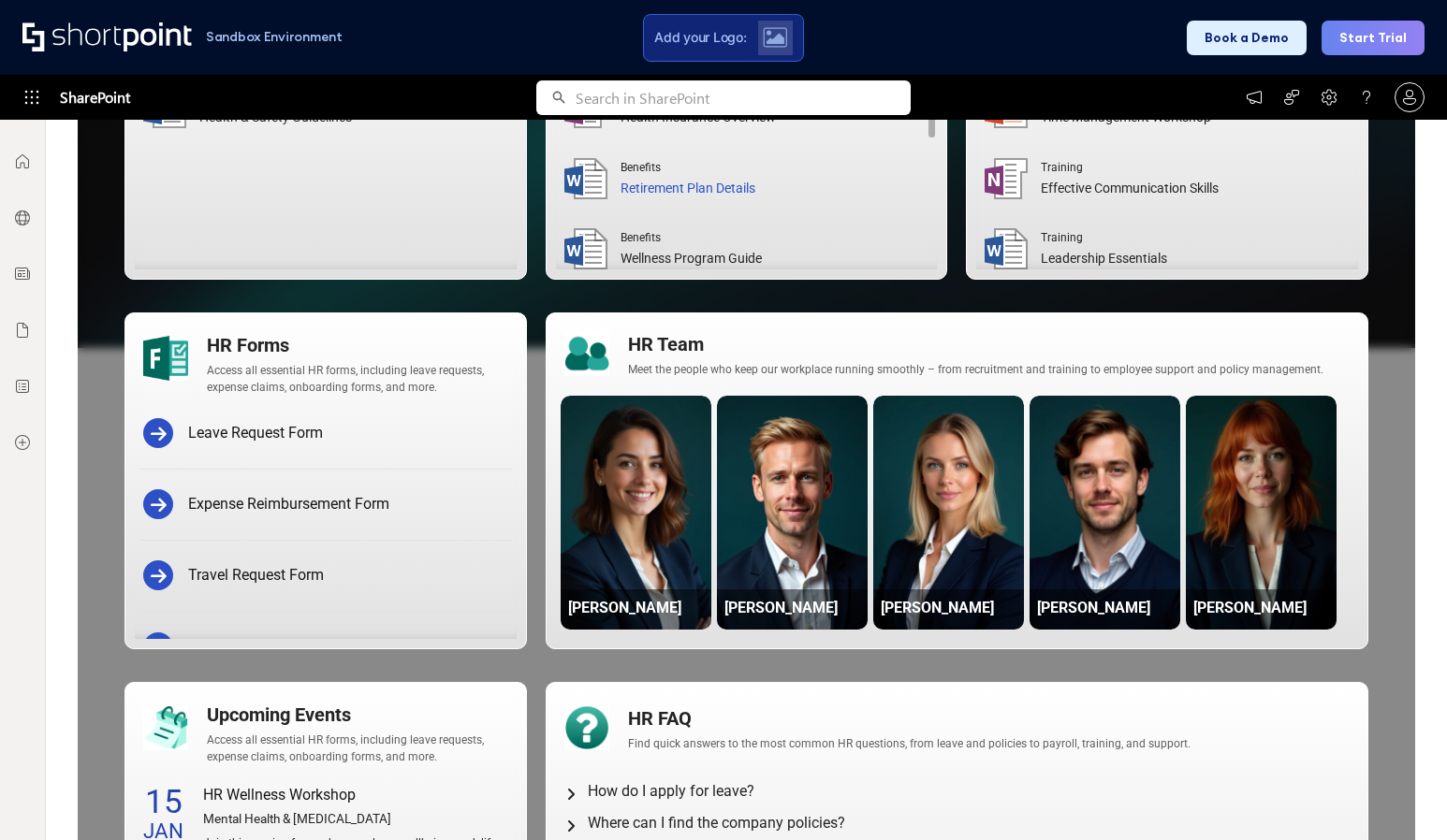
click at [794, 198] on div "Benefits Retirement Plan Details" at bounding box center [775, 179] width 308 height 51
click at [680, 257] on div "Wellness Program Guide" at bounding box center [775, 259] width 308 height 20
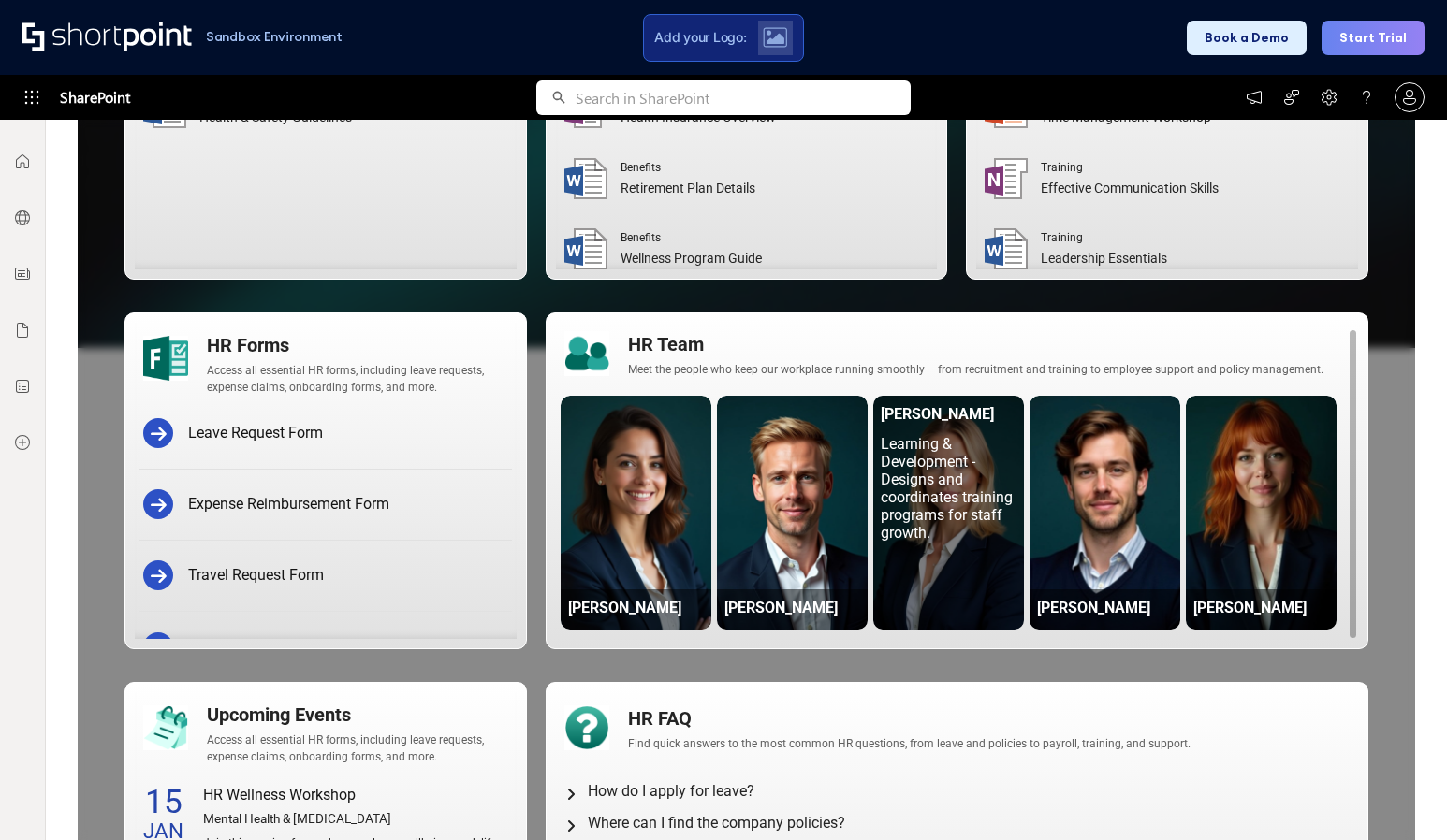
click at [937, 509] on div "Learning & Development - Designs and coordinates training programs for staff gr…" at bounding box center [948, 489] width 145 height 114
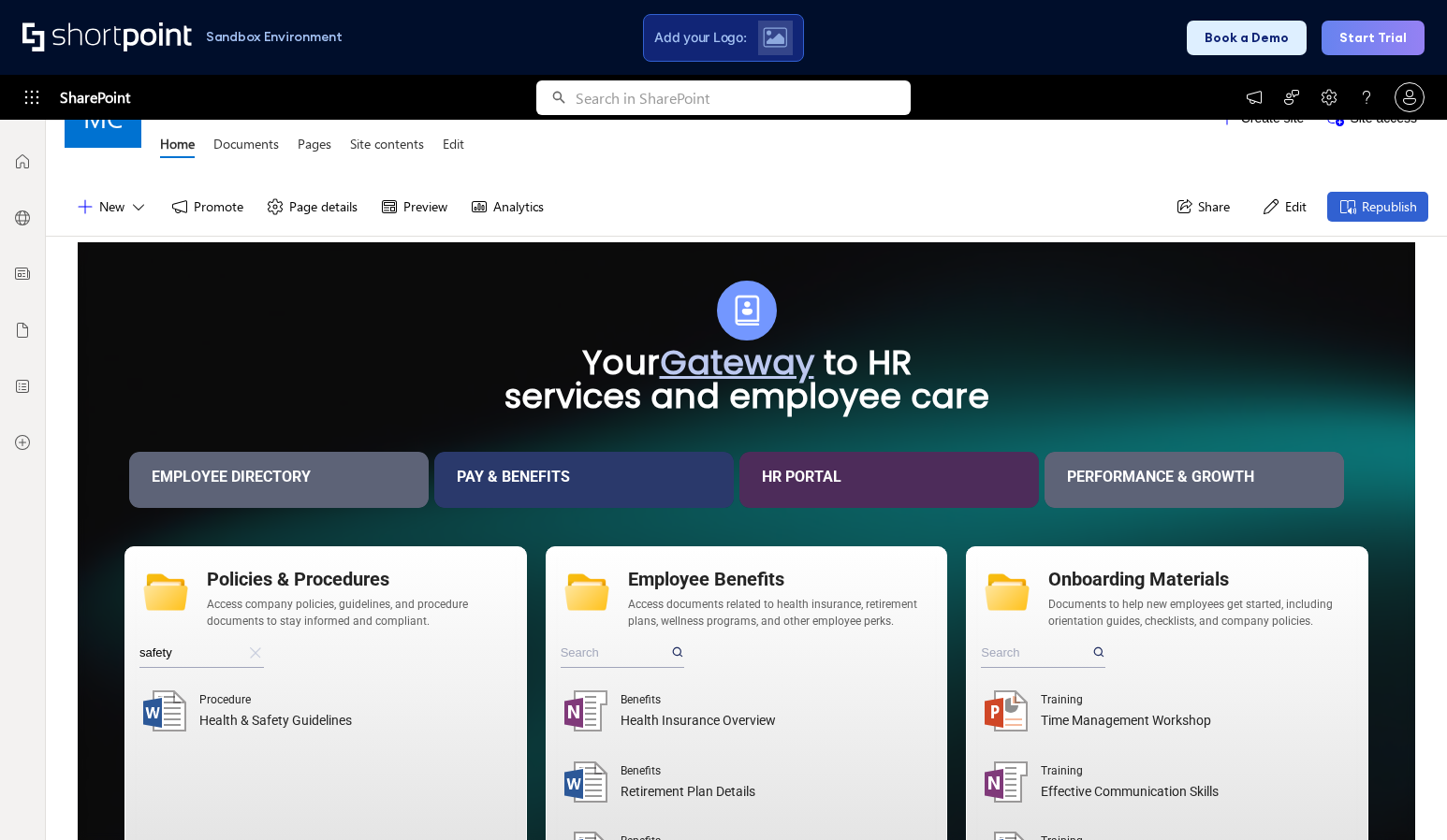
scroll to position [0, 0]
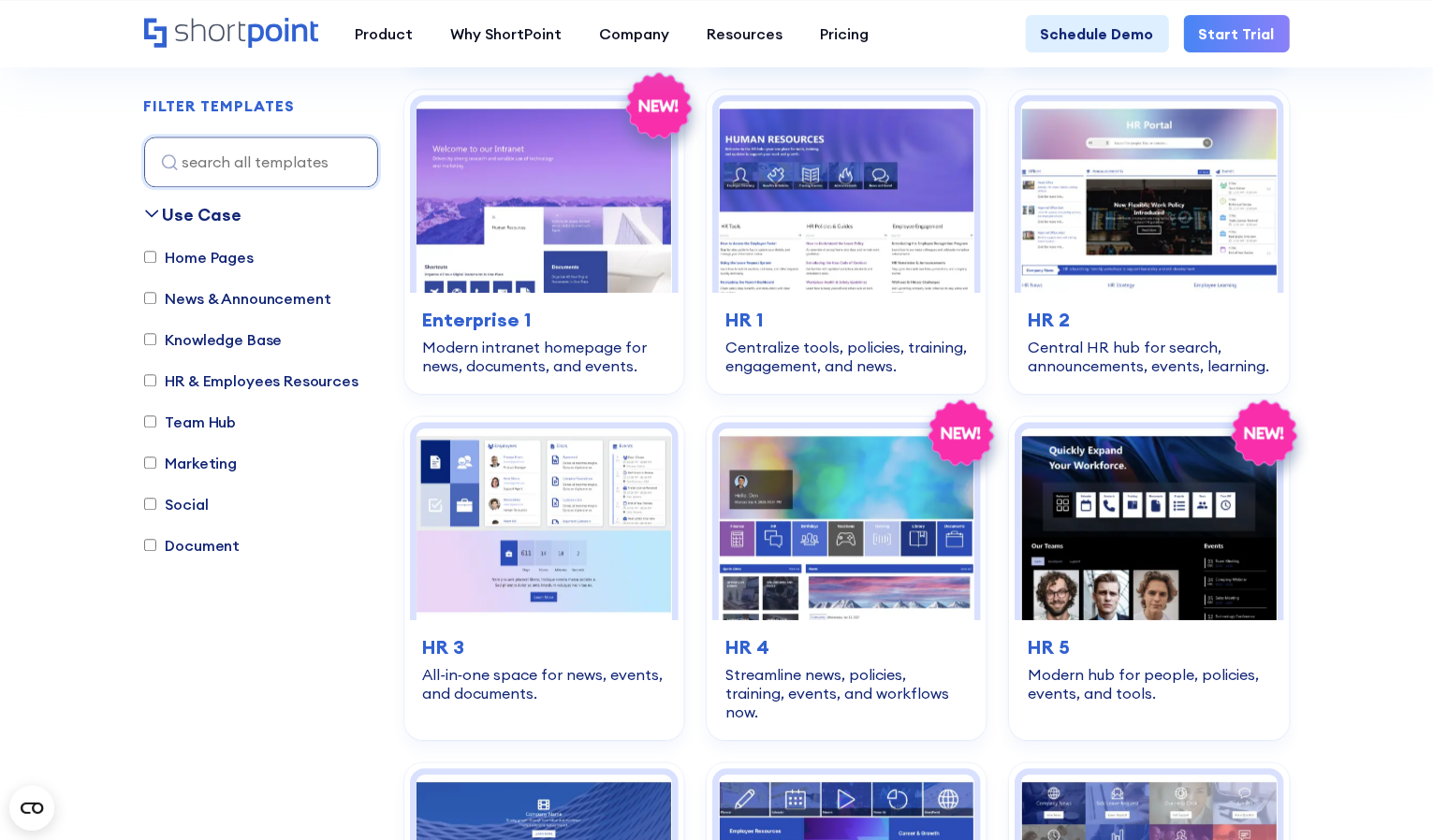
scroll to position [2621, 0]
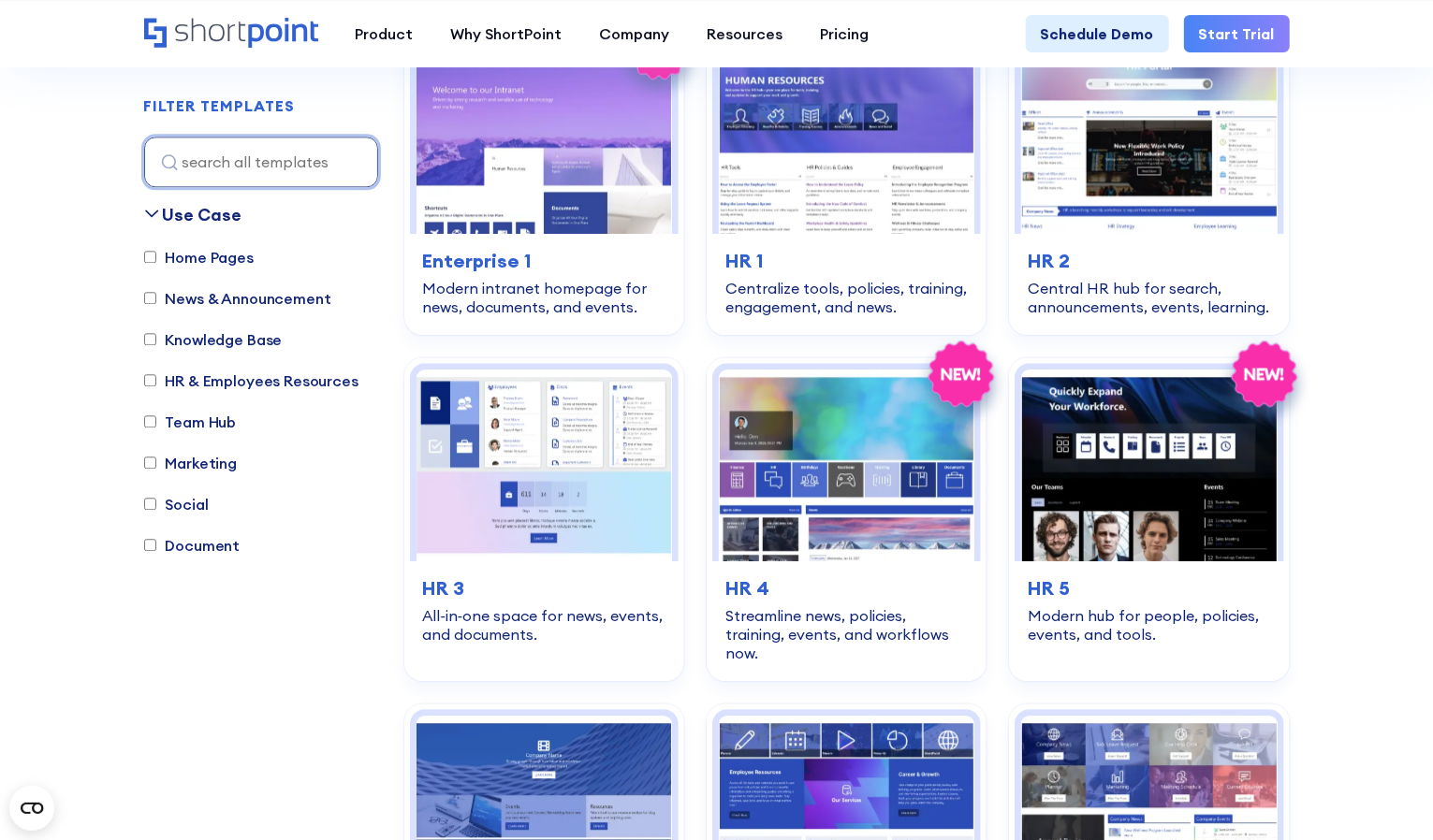
click at [295, 167] on input at bounding box center [261, 162] width 234 height 51
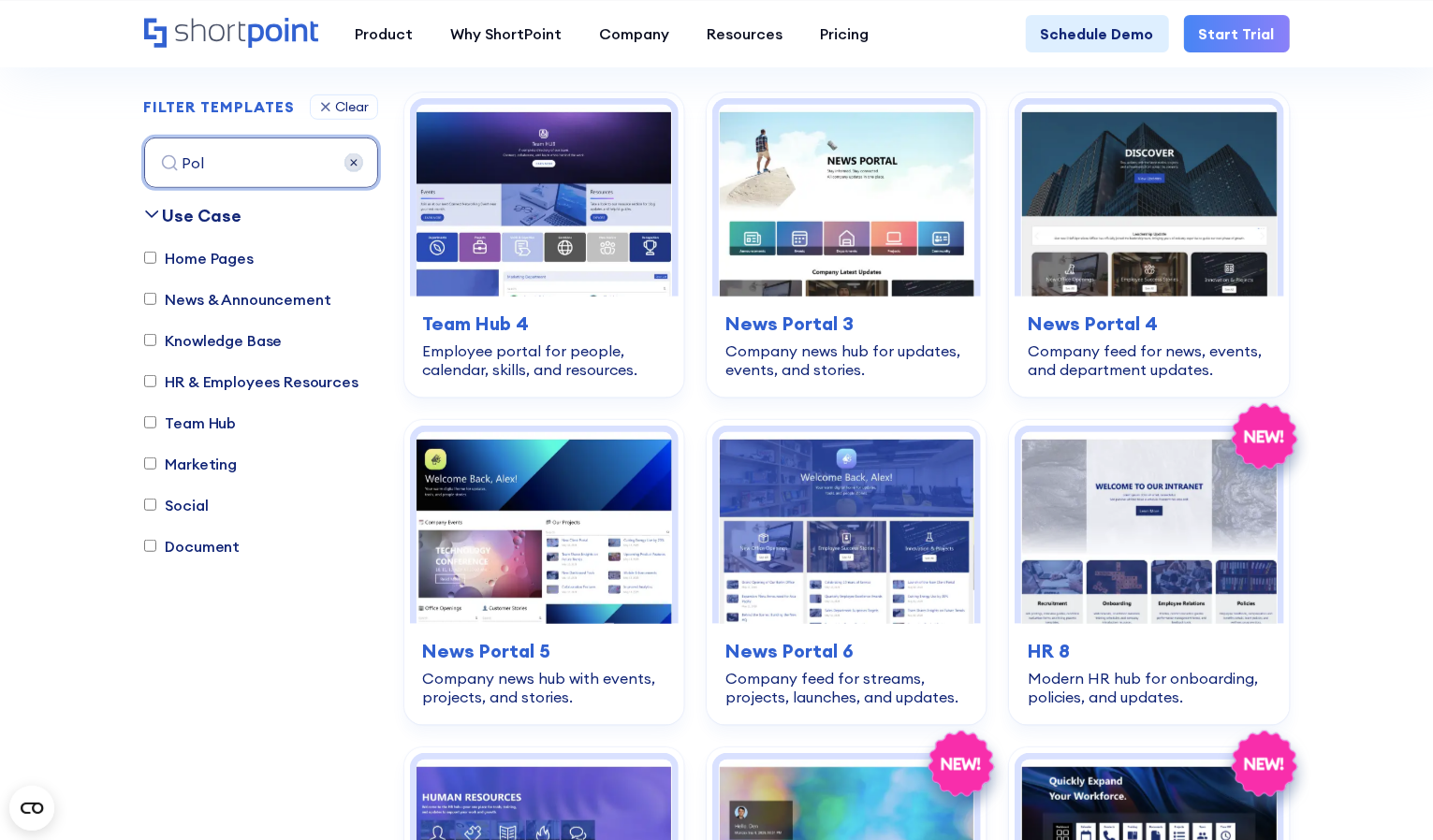
scroll to position [552, 0]
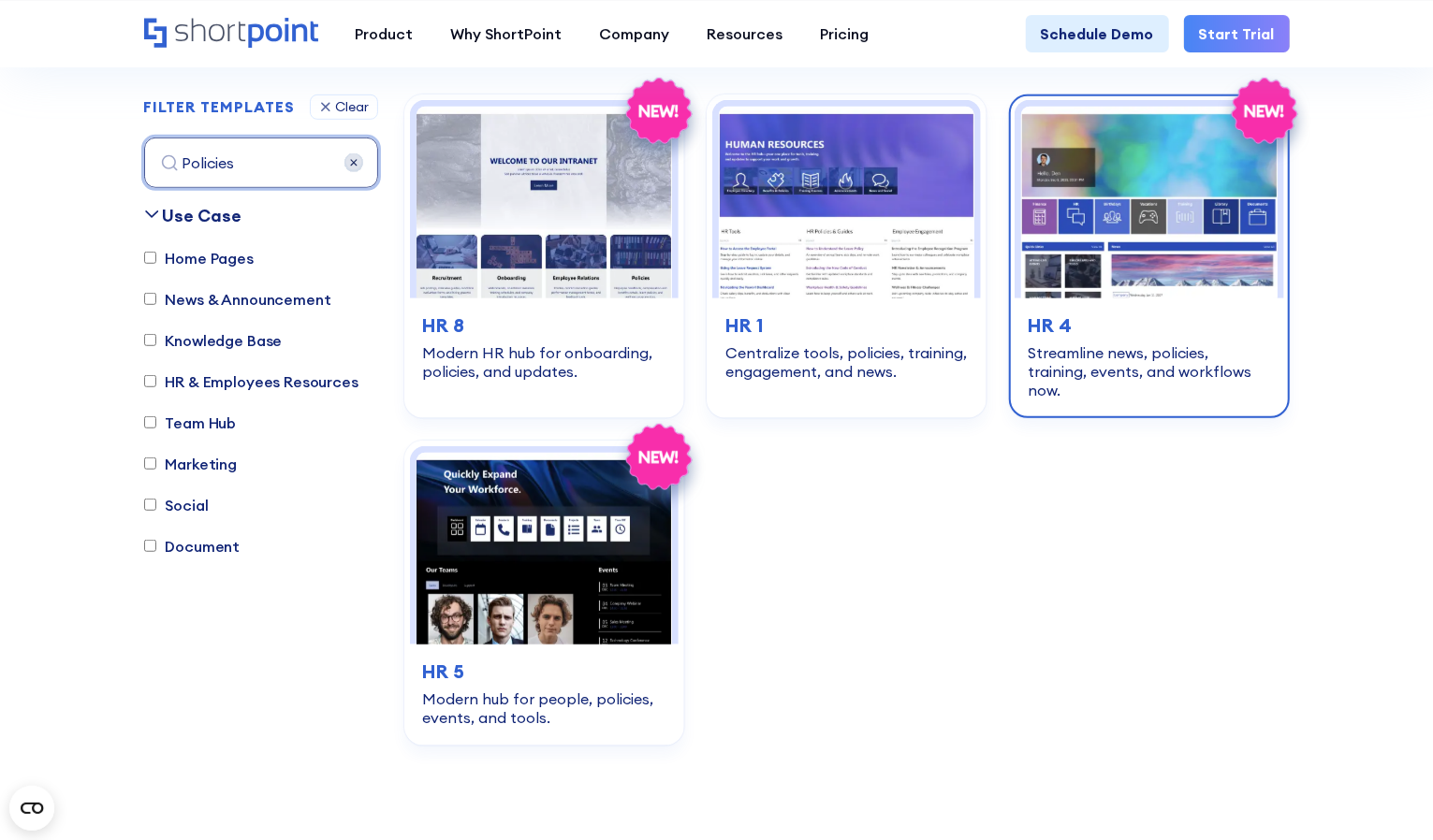
type input "Policies"
click at [1215, 343] on div "Streamline news, policies, training, events, and workflows now." at bounding box center [1148, 371] width 242 height 57
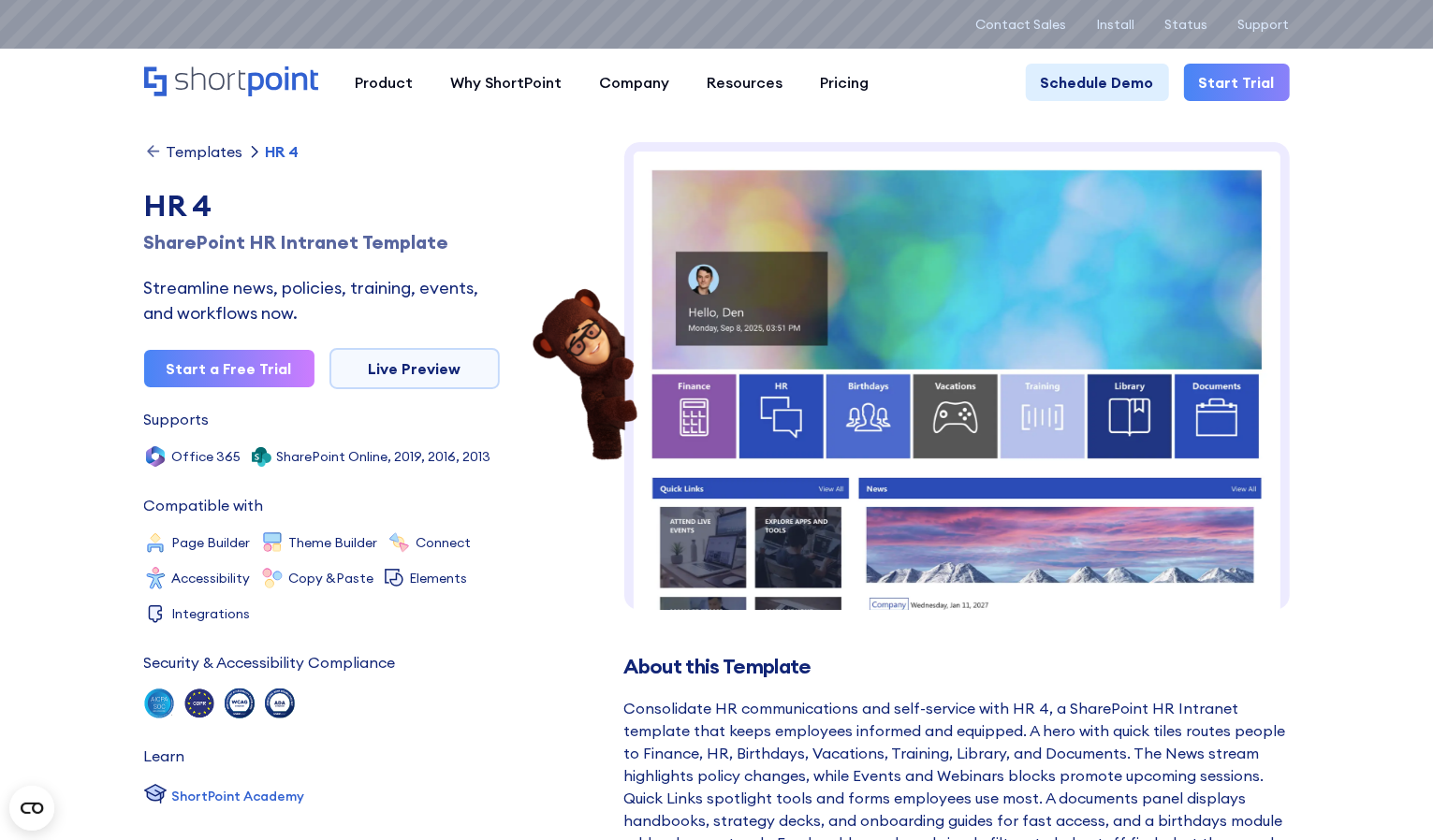
click at [1029, 477] on img at bounding box center [956, 668] width 665 height 1053
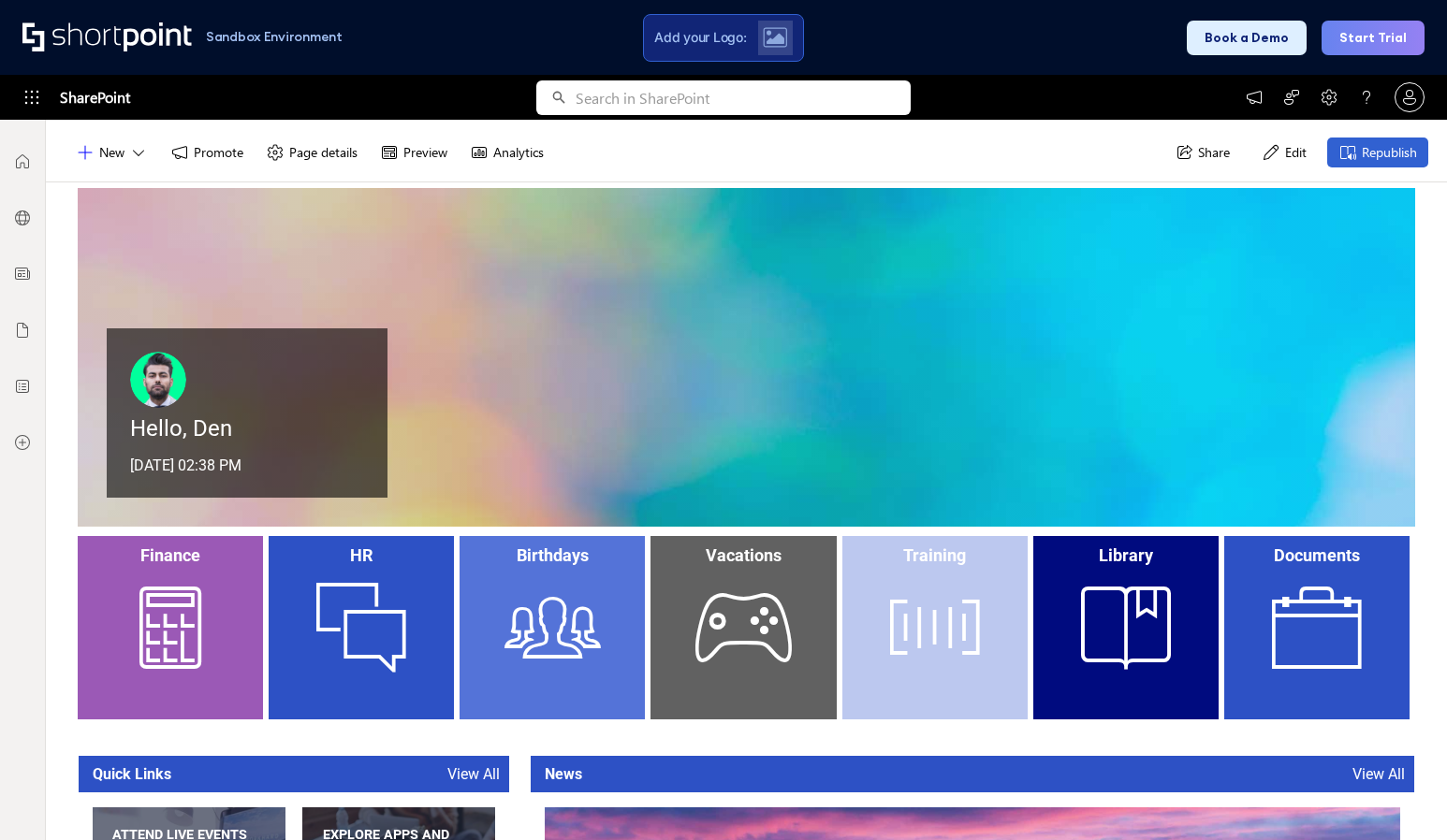
scroll to position [111, 0]
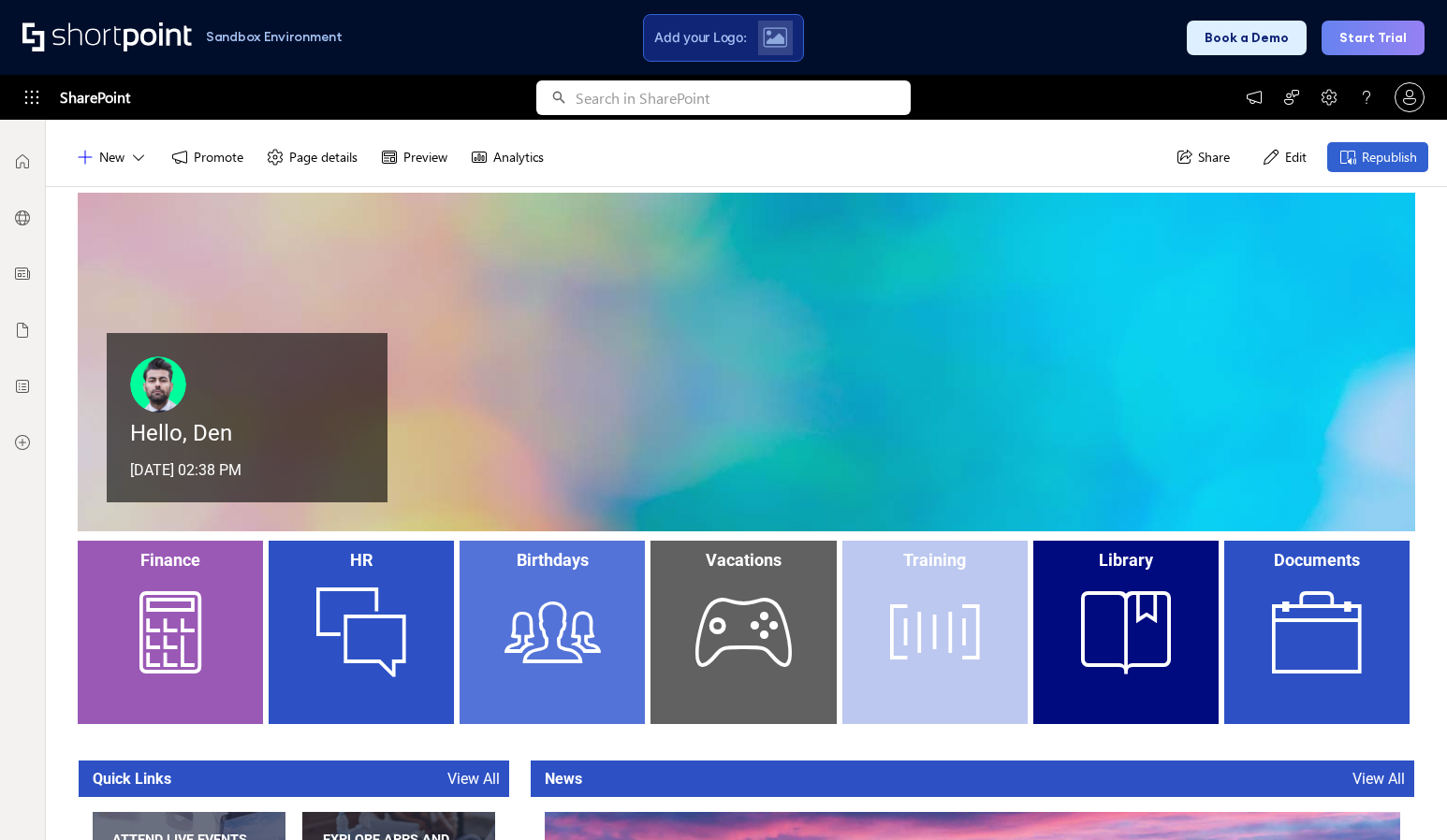
click at [753, 641] on div "Vacations" at bounding box center [743, 632] width 185 height 183
click at [939, 589] on div "Training" at bounding box center [934, 632] width 185 height 183
click at [425, 658] on div "HR" at bounding box center [361, 632] width 185 height 183
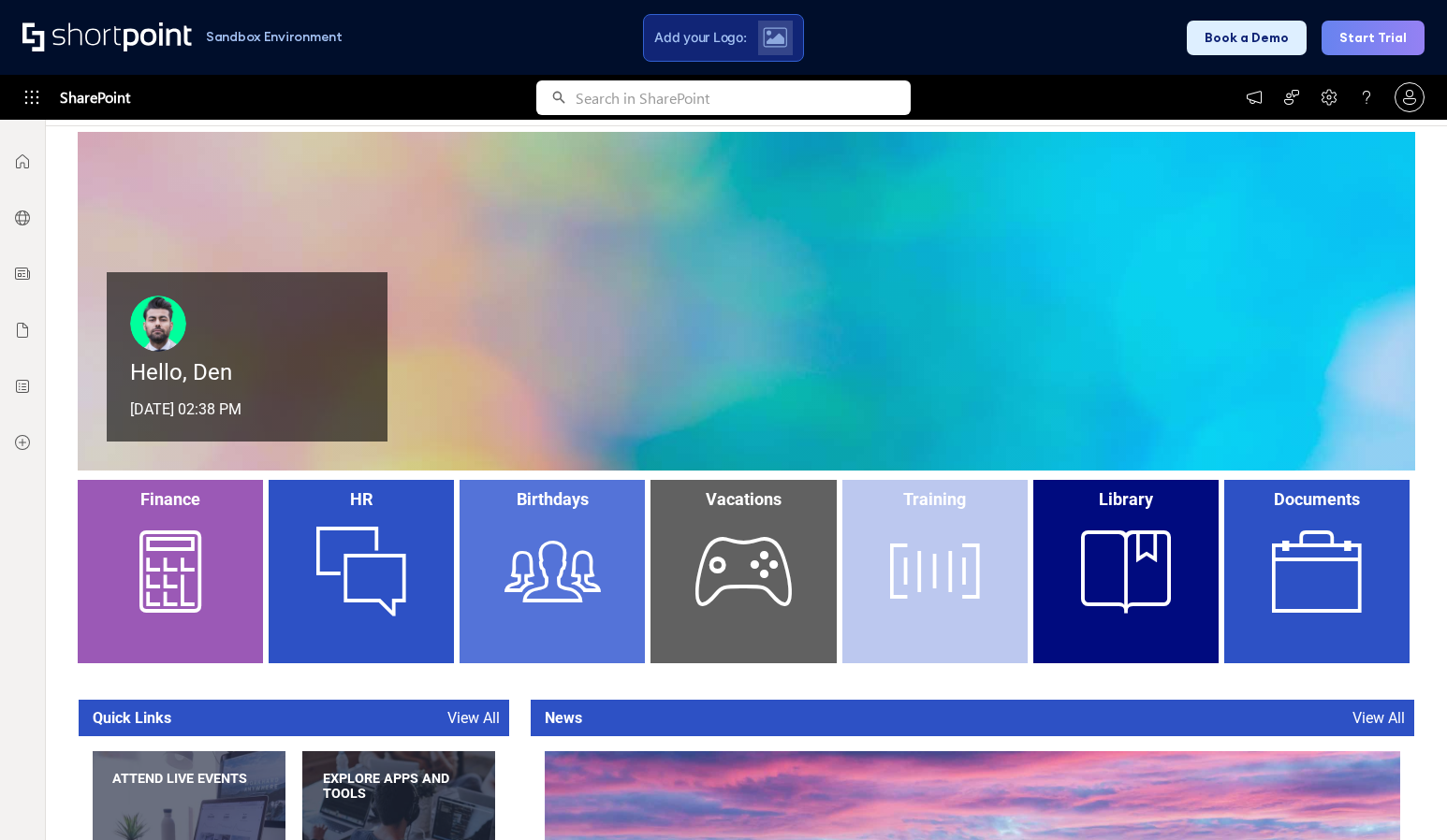
scroll to position [392, 0]
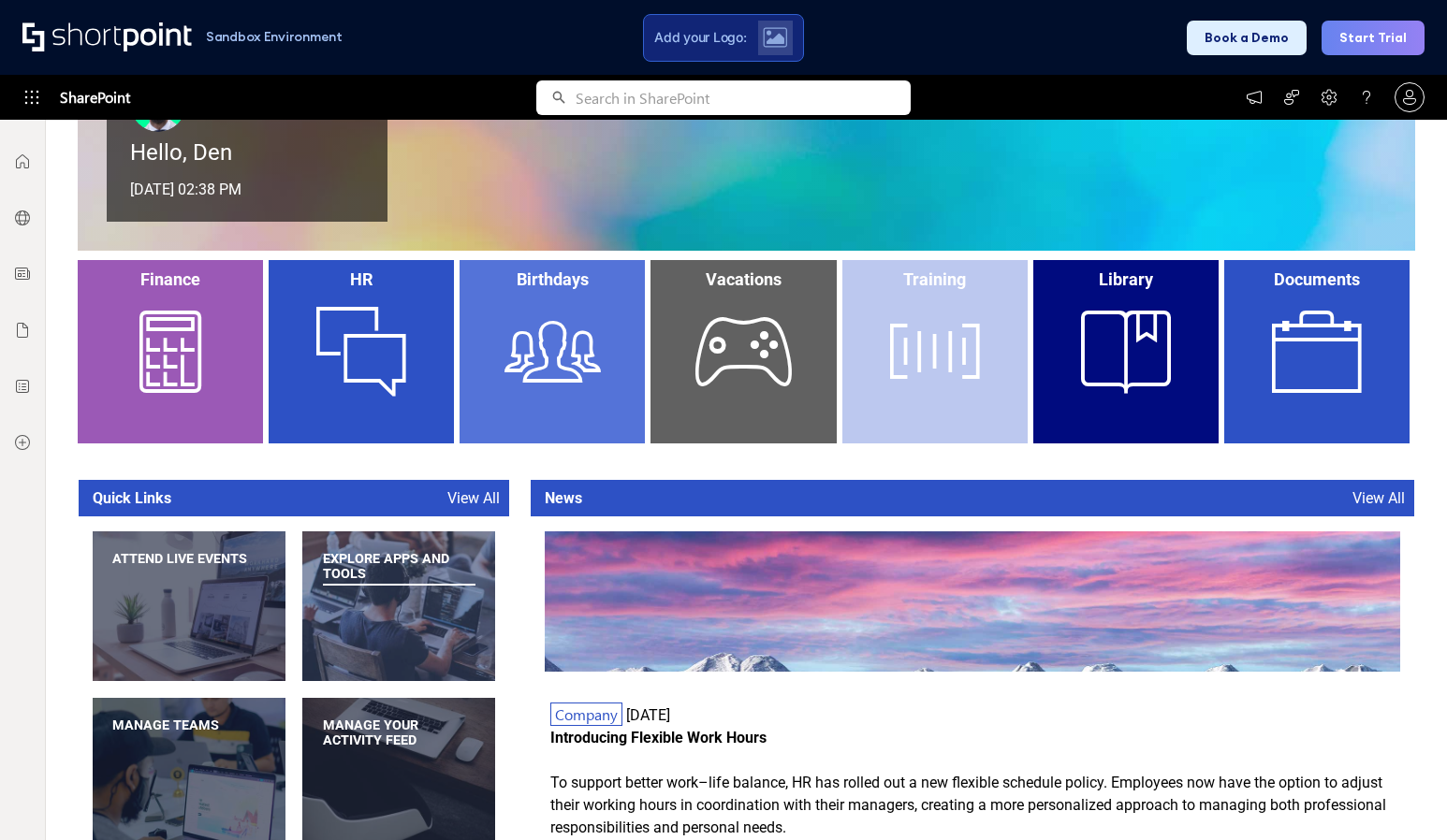
click at [391, 576] on div "Explore apps and tools" at bounding box center [400, 566] width 153 height 30
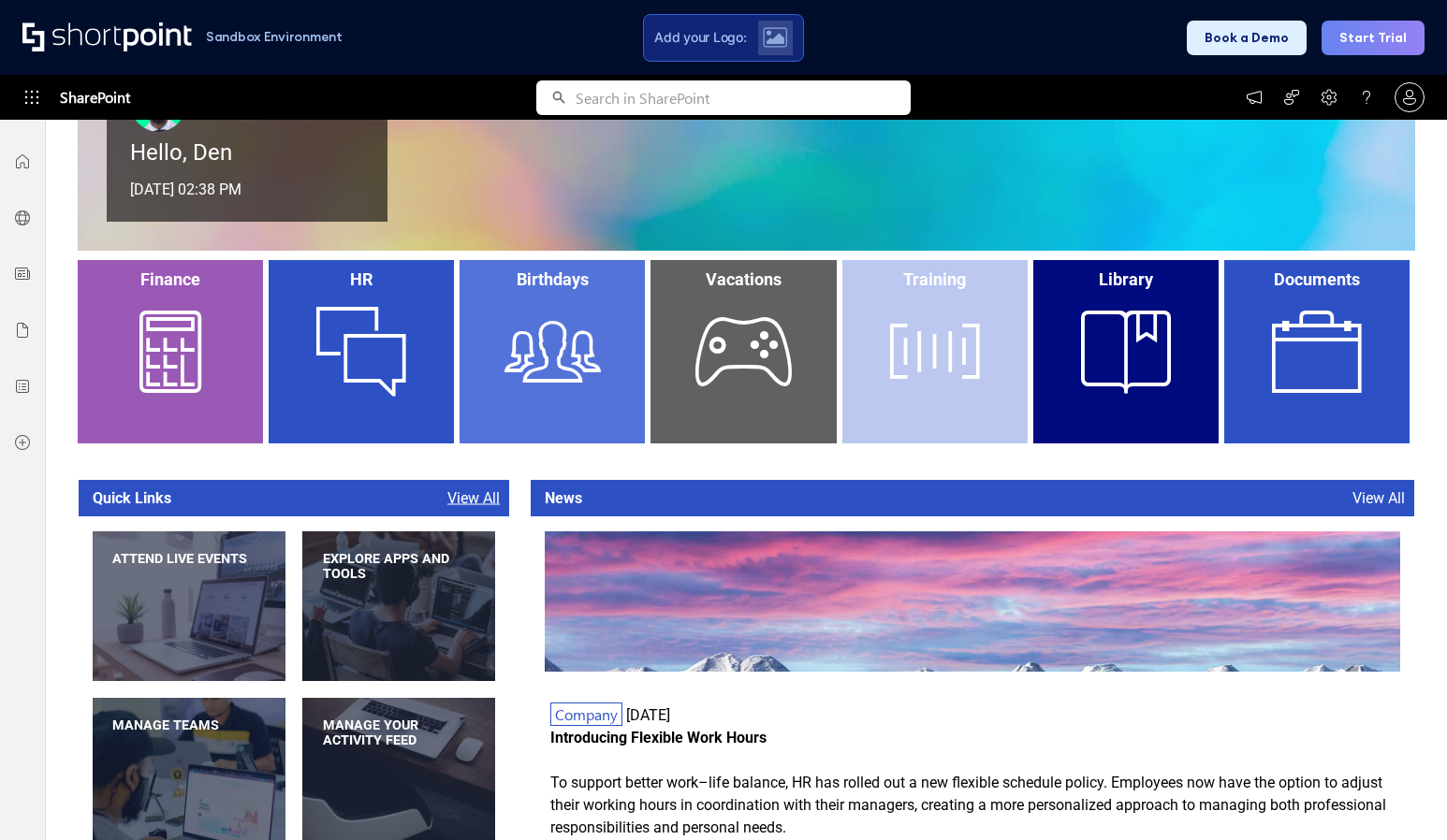
click at [464, 504] on link "View All" at bounding box center [473, 499] width 53 height 18
